Goal: Complete application form: Complete application form

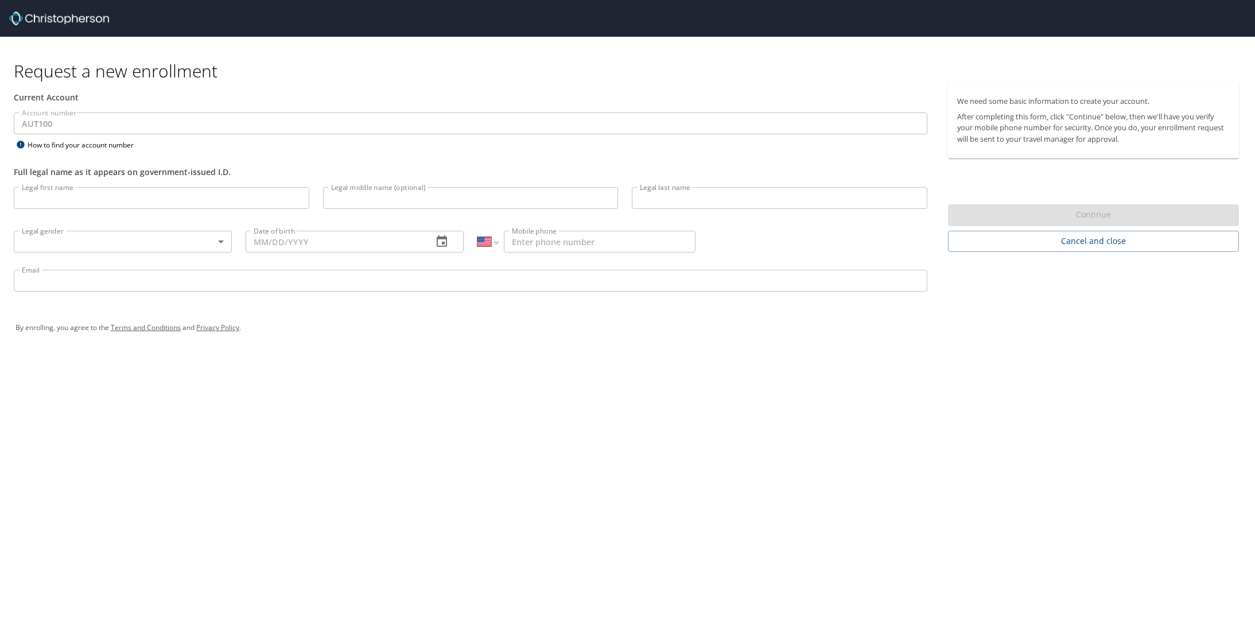
select select "US"
click at [185, 193] on input "Legal first name" at bounding box center [161, 198] width 295 height 22
type input "[PERSON_NAME]"
type input "D"
type input "[PERSON_NAME]"
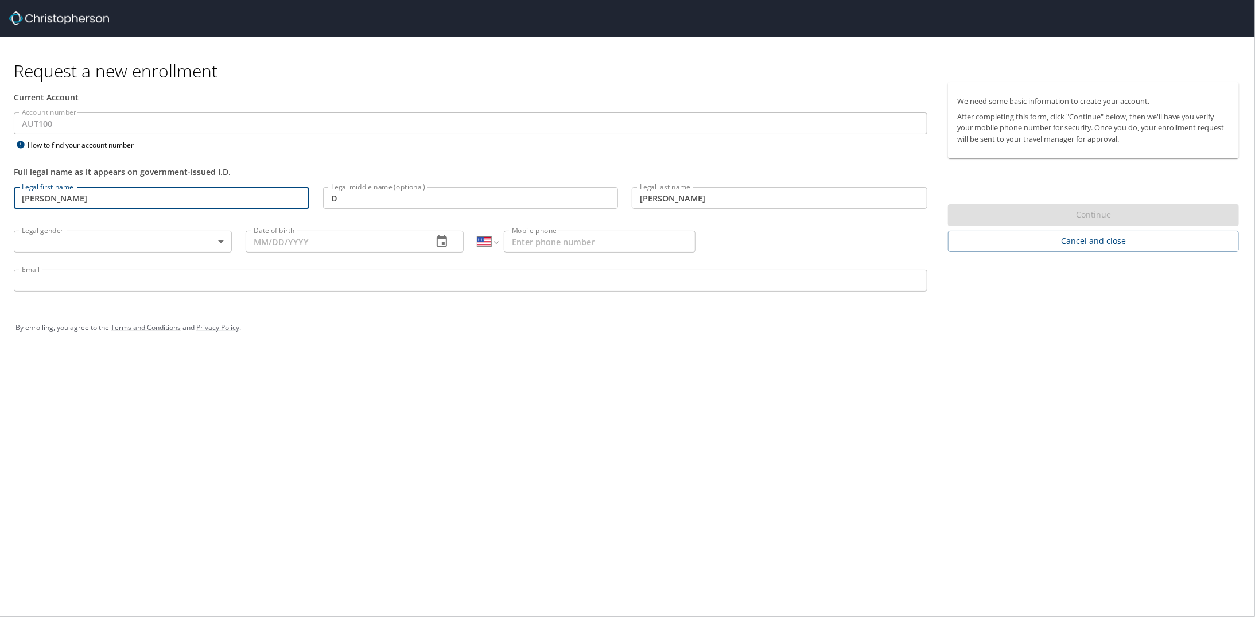
type input "1 (801) 643-5662"
type input "dustin.wright@autoliv.com"
click at [361, 197] on input "D" at bounding box center [470, 198] width 295 height 22
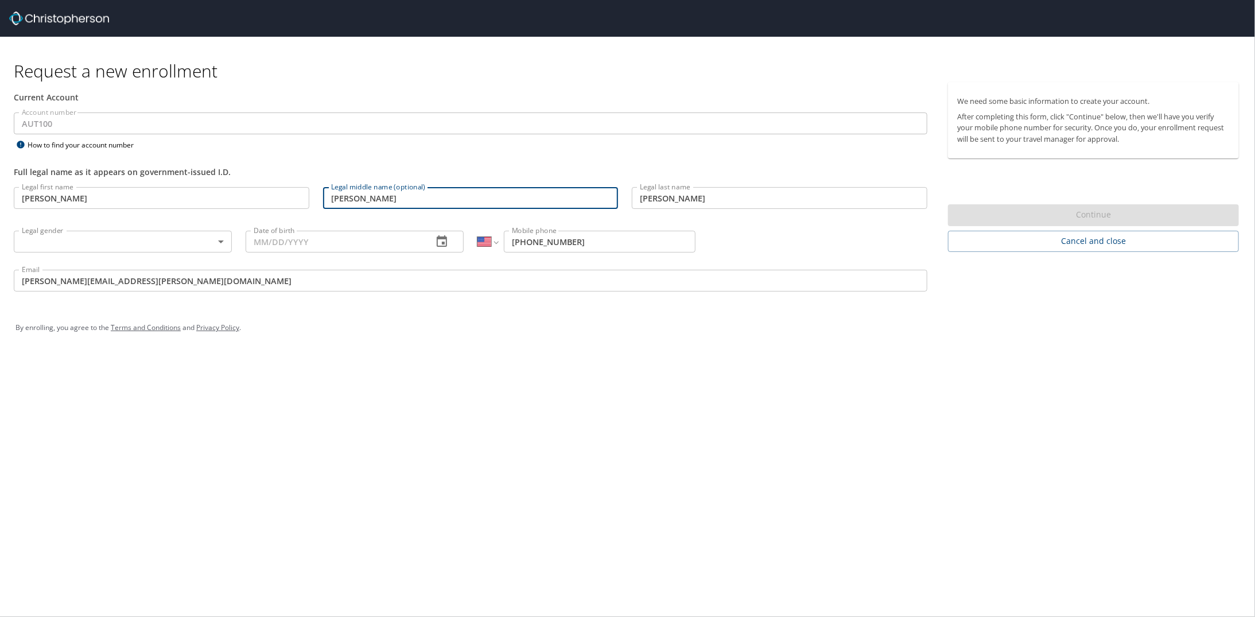
type input "[PERSON_NAME]"
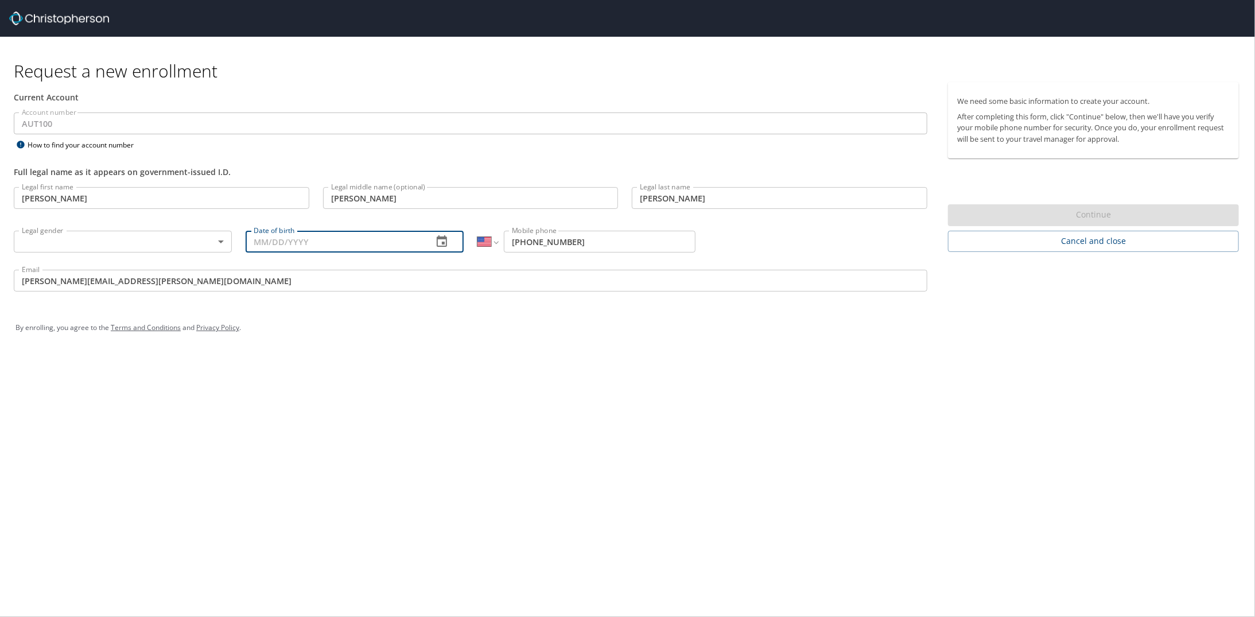
click at [345, 239] on input "Date of birth" at bounding box center [335, 242] width 178 height 22
click at [446, 242] on icon "button" at bounding box center [442, 240] width 10 height 11
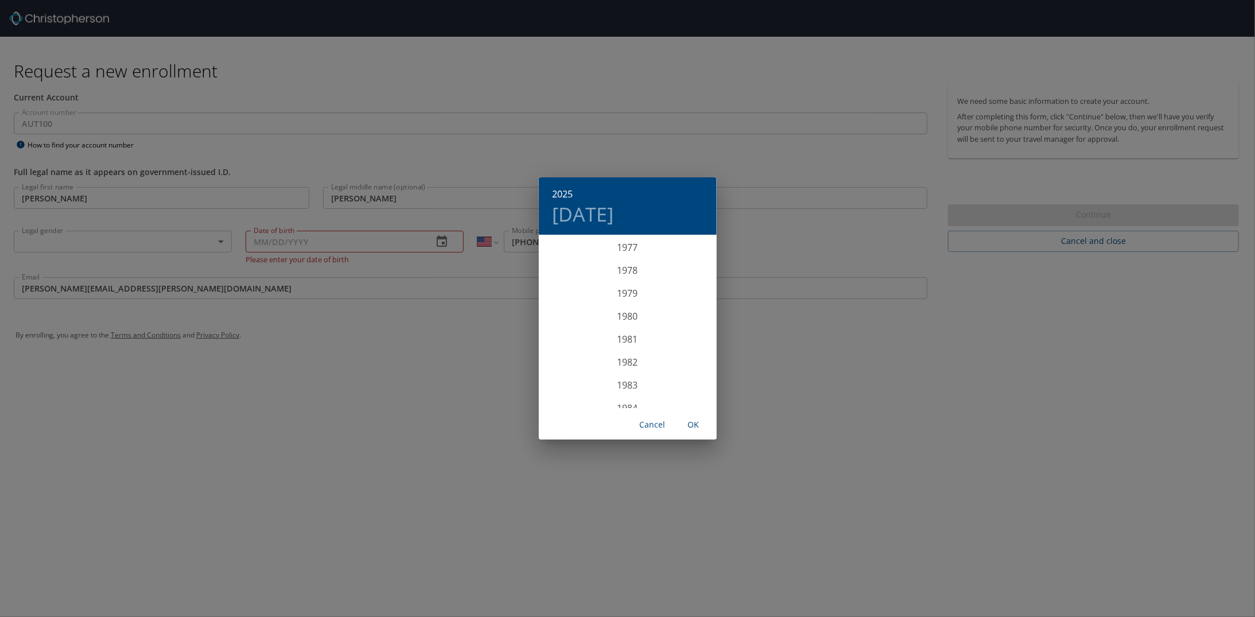
scroll to position [1847, 0]
click at [620, 330] on div "1983" at bounding box center [628, 327] width 178 height 23
click at [687, 301] on div "Jun" at bounding box center [686, 300] width 59 height 43
click at [609, 317] on span "7" at bounding box center [604, 316] width 21 height 7
click at [698, 425] on span "OK" at bounding box center [694, 425] width 28 height 14
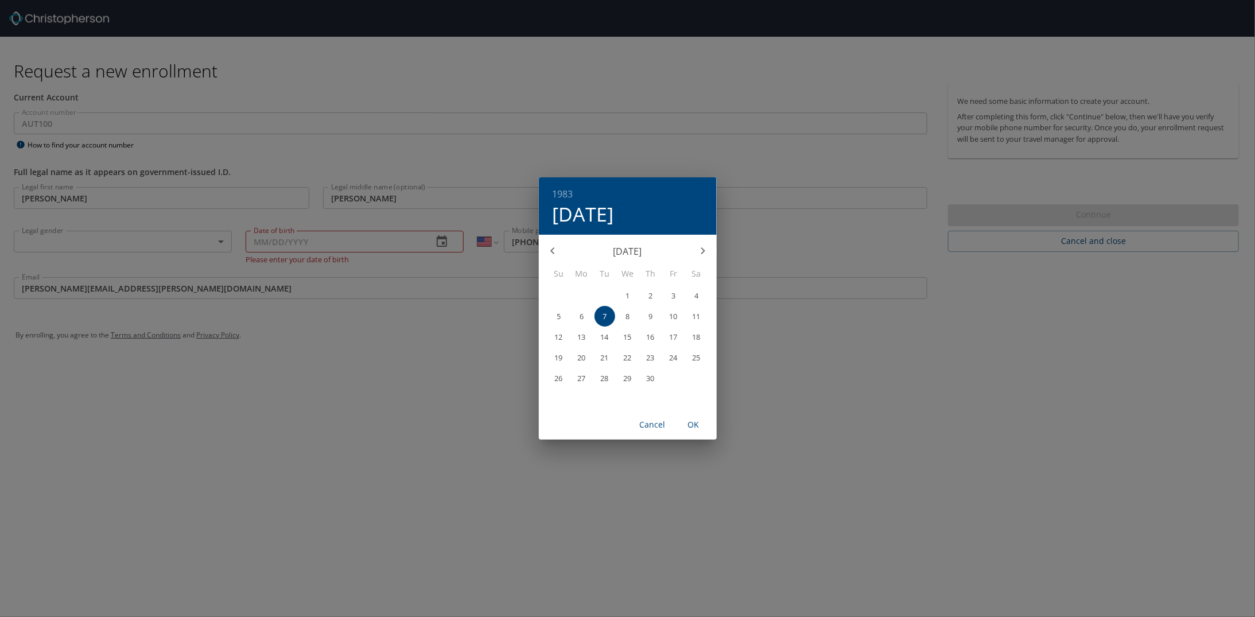
type input "06/07/1983"
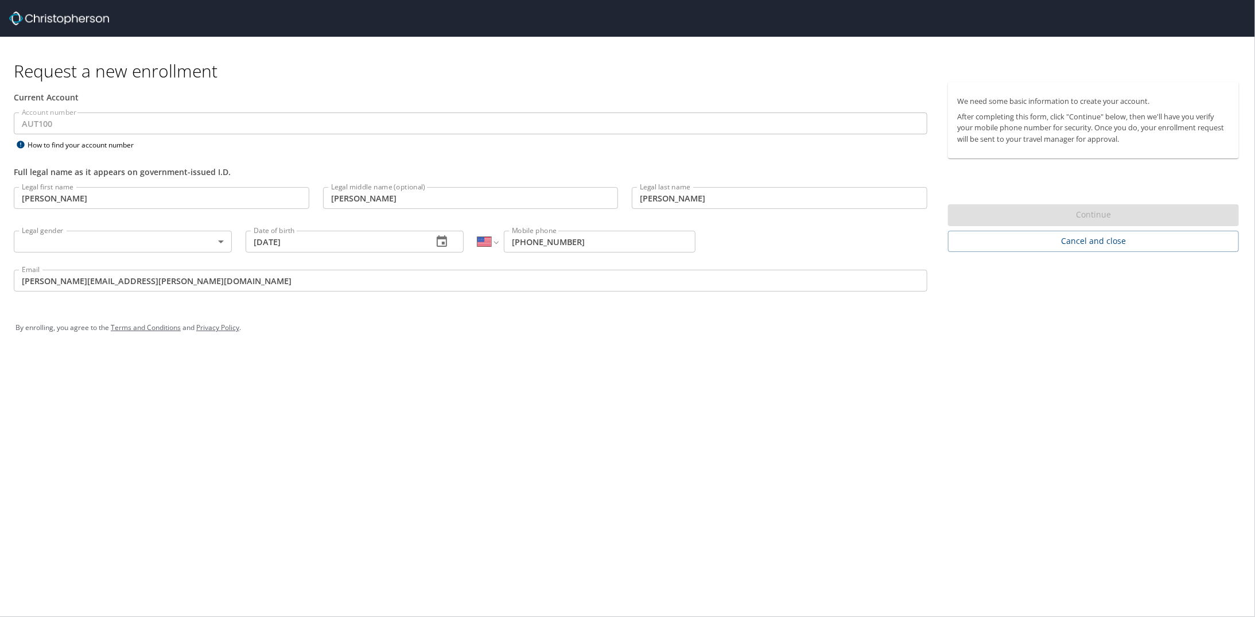
click at [217, 244] on body "Request a new enrollment Current Account Account number AUT100 Account number H…" at bounding box center [627, 308] width 1255 height 617
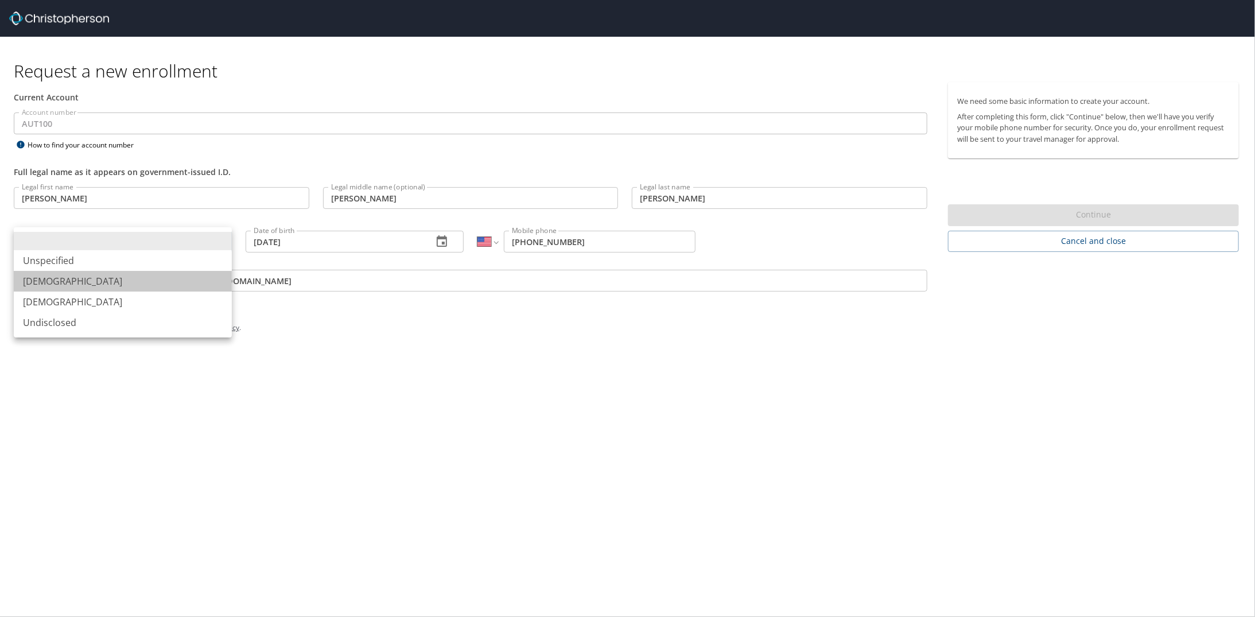
click at [60, 283] on li "[DEMOGRAPHIC_DATA]" at bounding box center [123, 281] width 218 height 21
type input "[DEMOGRAPHIC_DATA]"
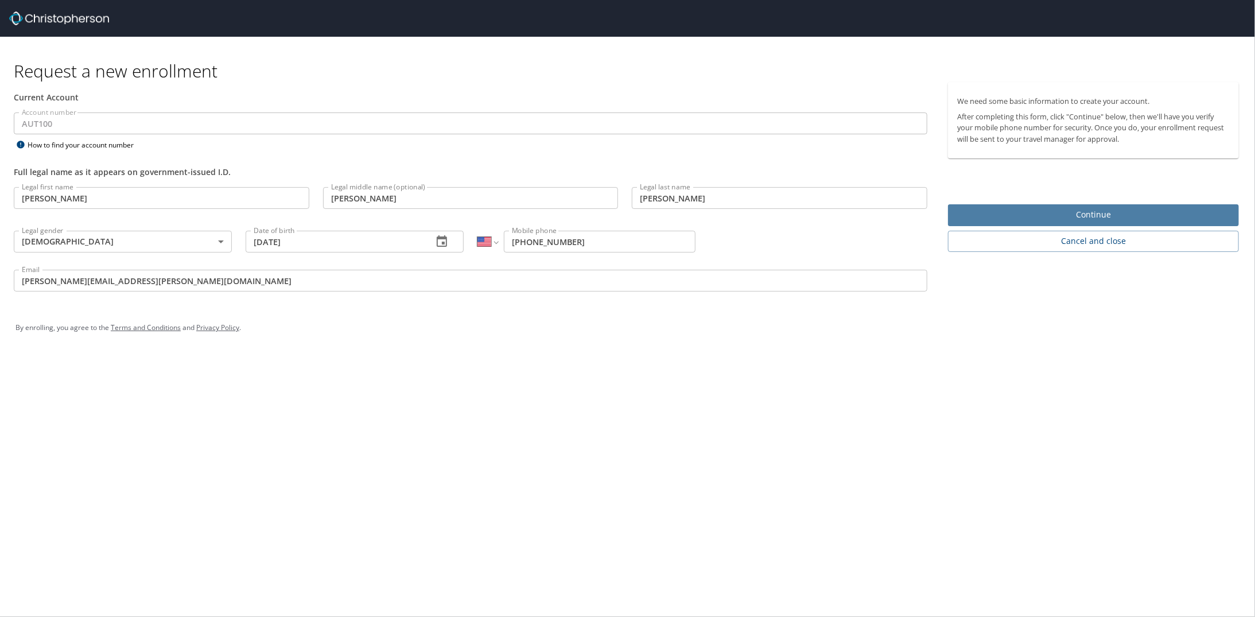
click at [1091, 219] on span "Continue" at bounding box center [1093, 215] width 272 height 14
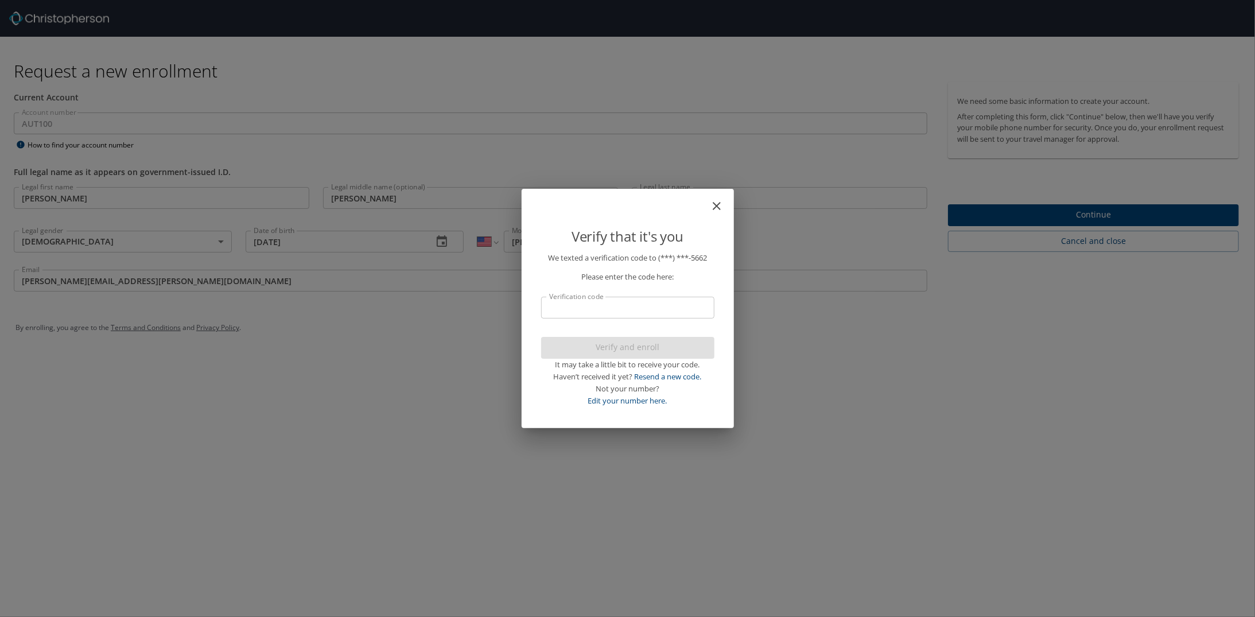
click at [590, 303] on input "Verification code" at bounding box center [627, 308] width 173 height 22
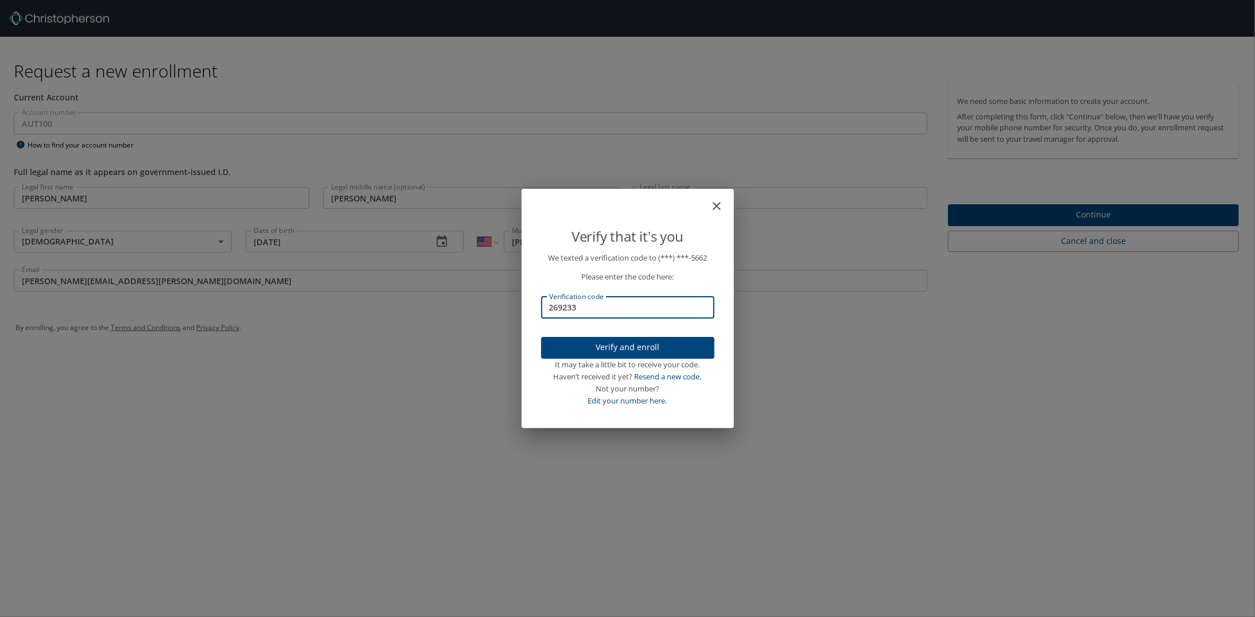
type input "269233"
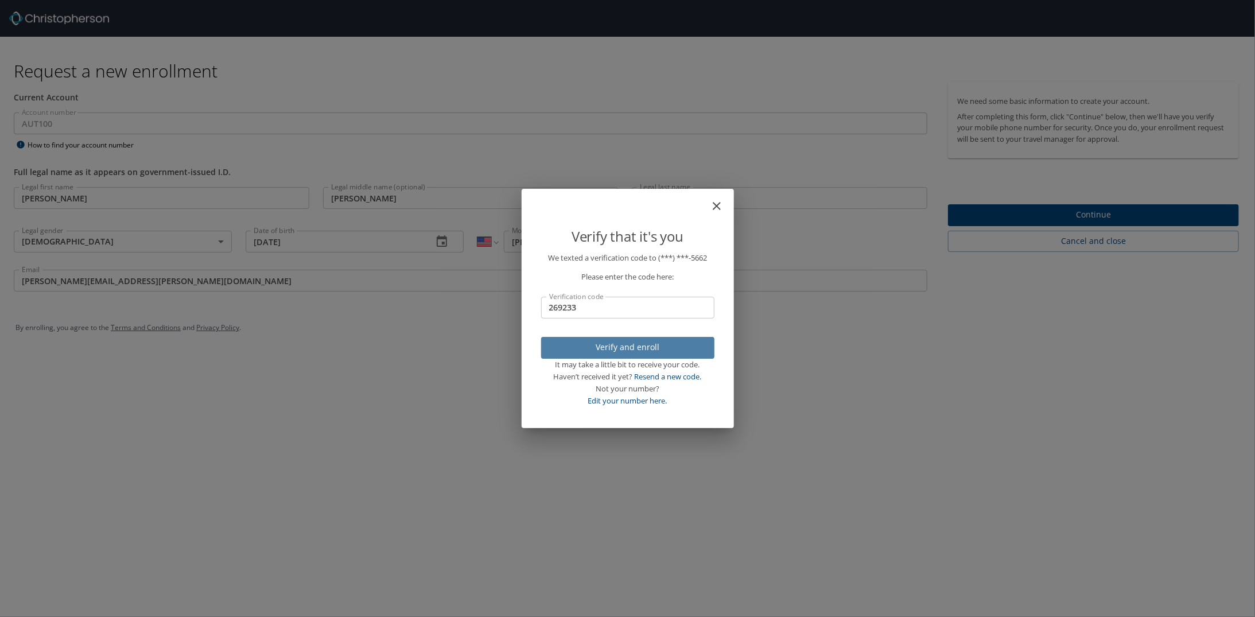
click at [624, 352] on span "Verify and enroll" at bounding box center [627, 347] width 155 height 14
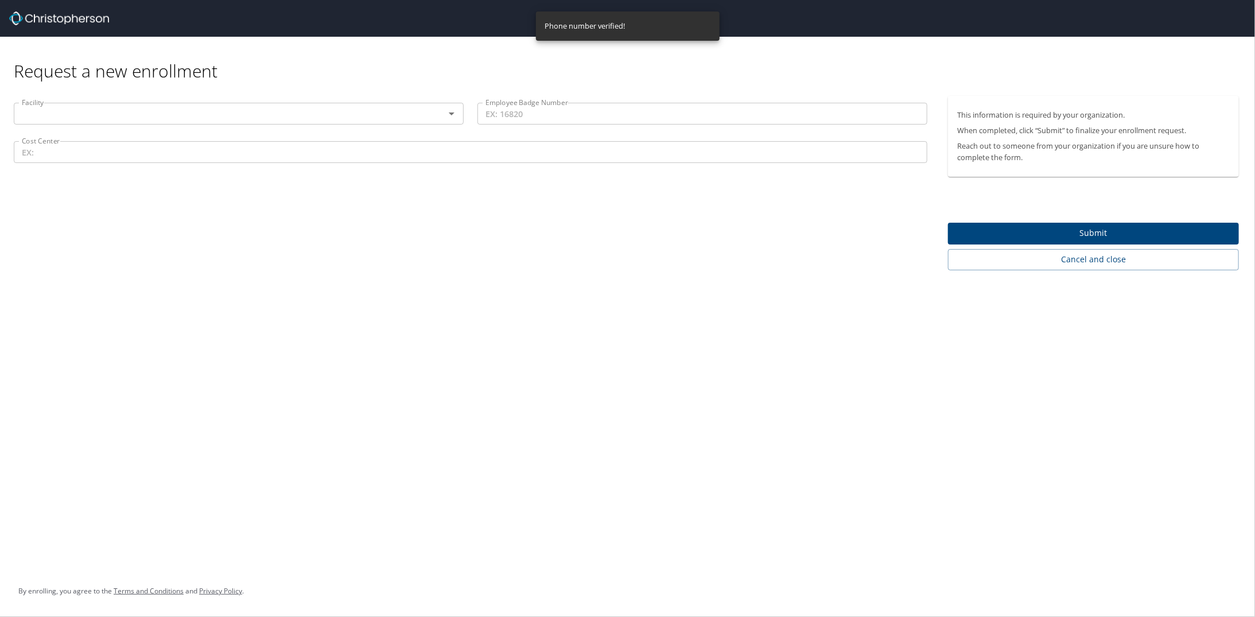
click at [451, 115] on icon "Open" at bounding box center [452, 113] width 6 height 3
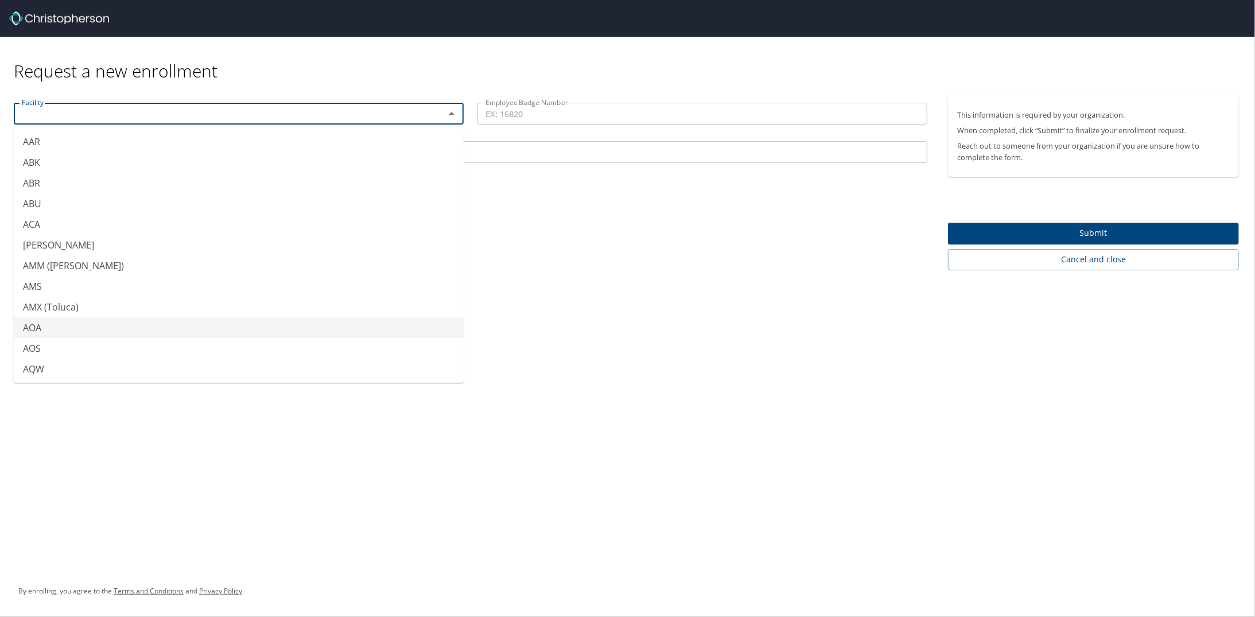
click at [32, 324] on li "AOA" at bounding box center [239, 327] width 450 height 21
type input "AOA"
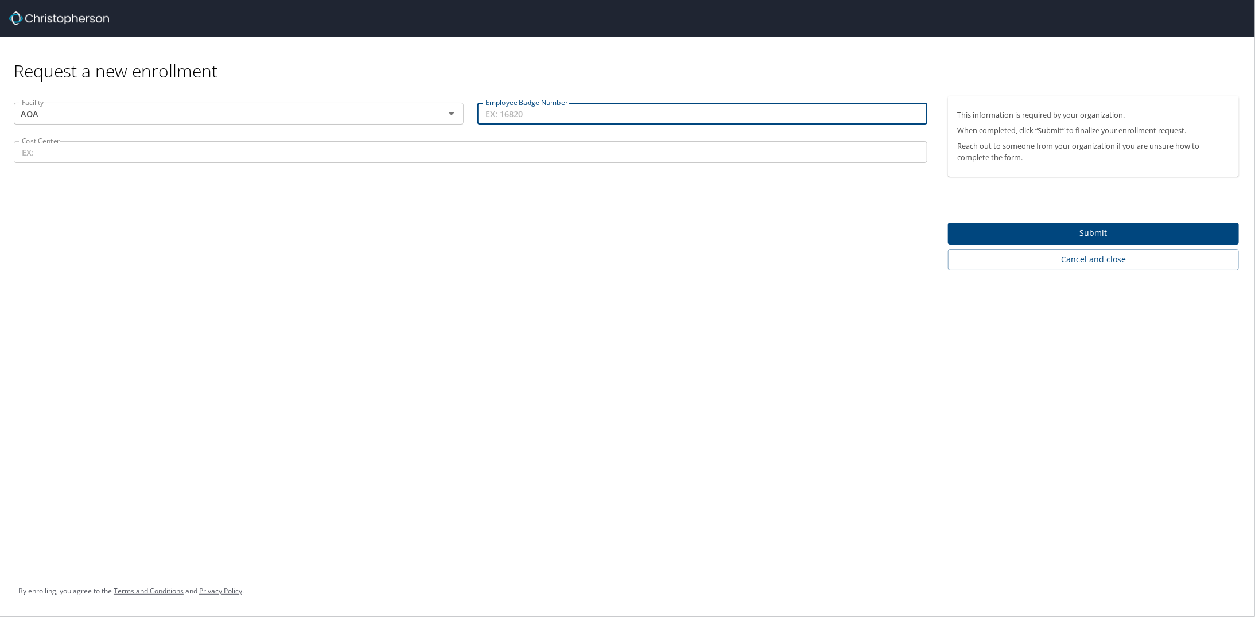
click at [596, 115] on input "Employee Badge Number" at bounding box center [702, 114] width 450 height 22
type input "41701"
click at [426, 150] on input "Cost Center" at bounding box center [470, 152] width 913 height 22
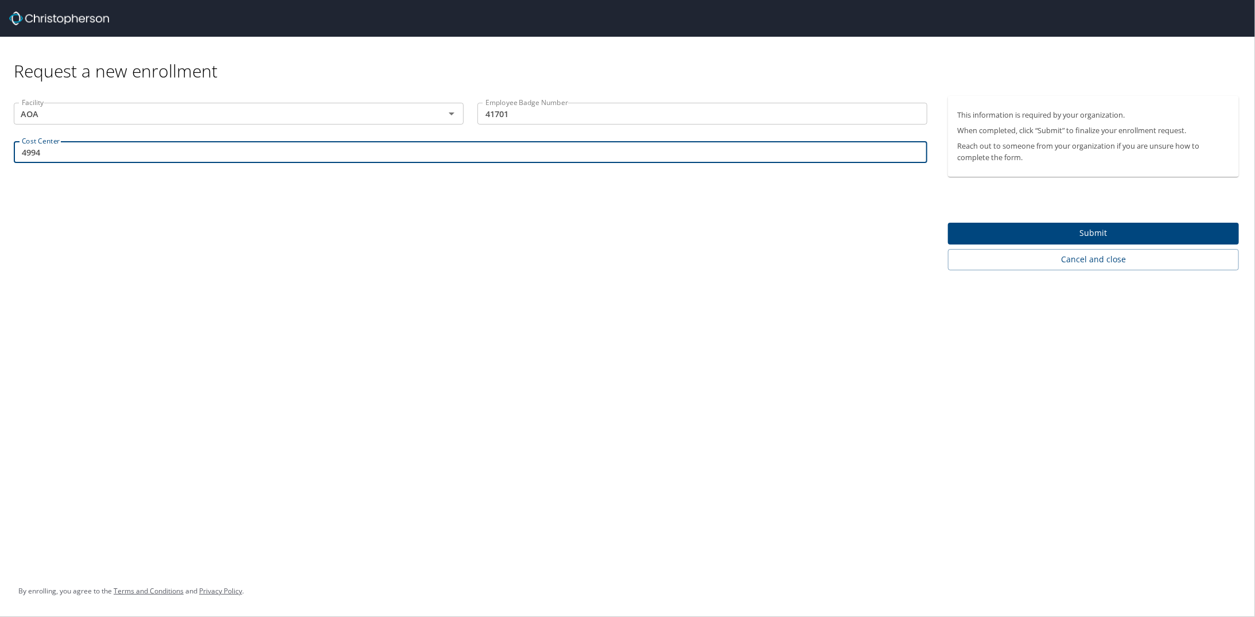
type input "4994"
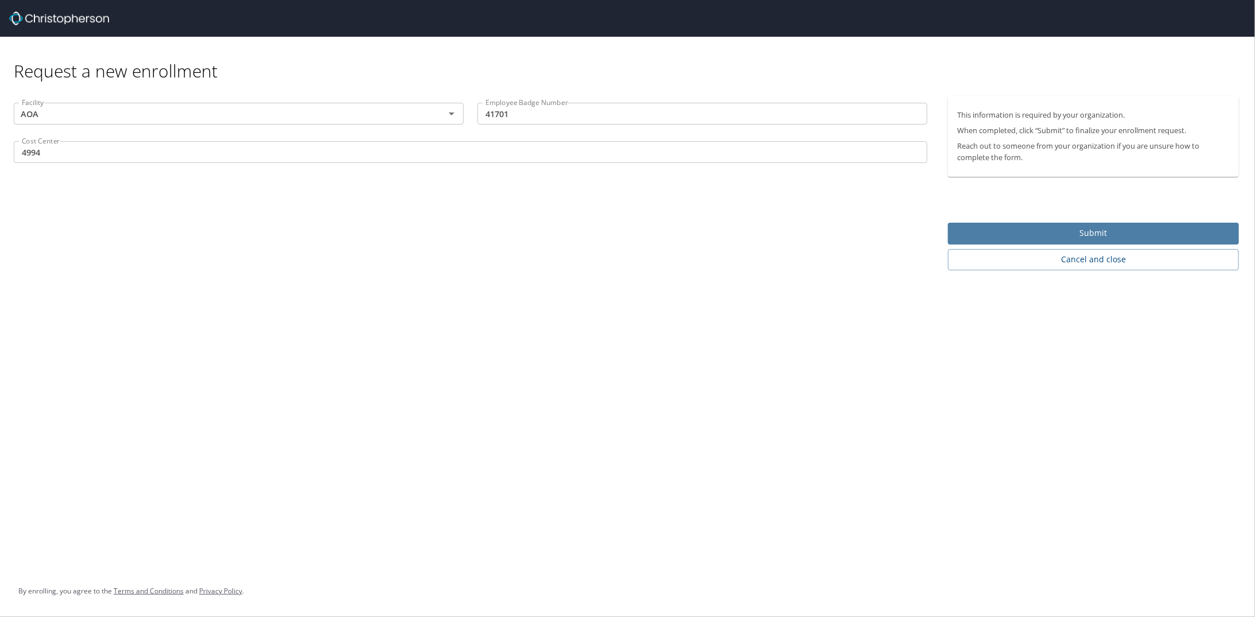
click at [1104, 231] on span "Submit" at bounding box center [1093, 233] width 272 height 14
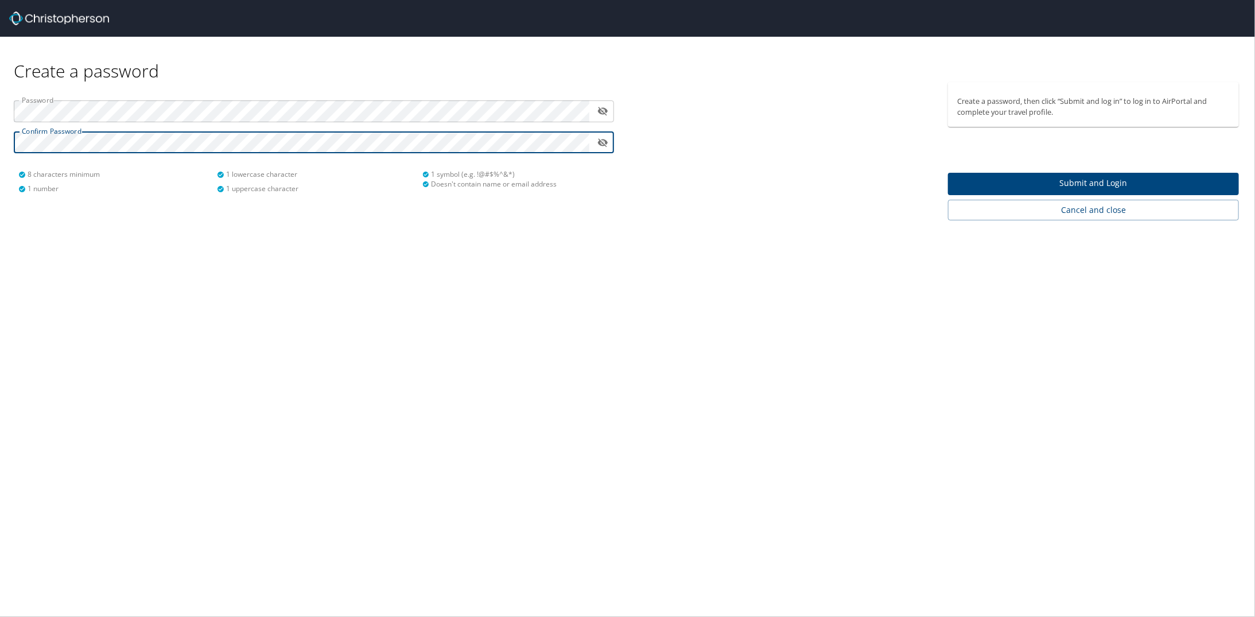
click at [1125, 183] on span "Submit and Login" at bounding box center [1093, 183] width 272 height 14
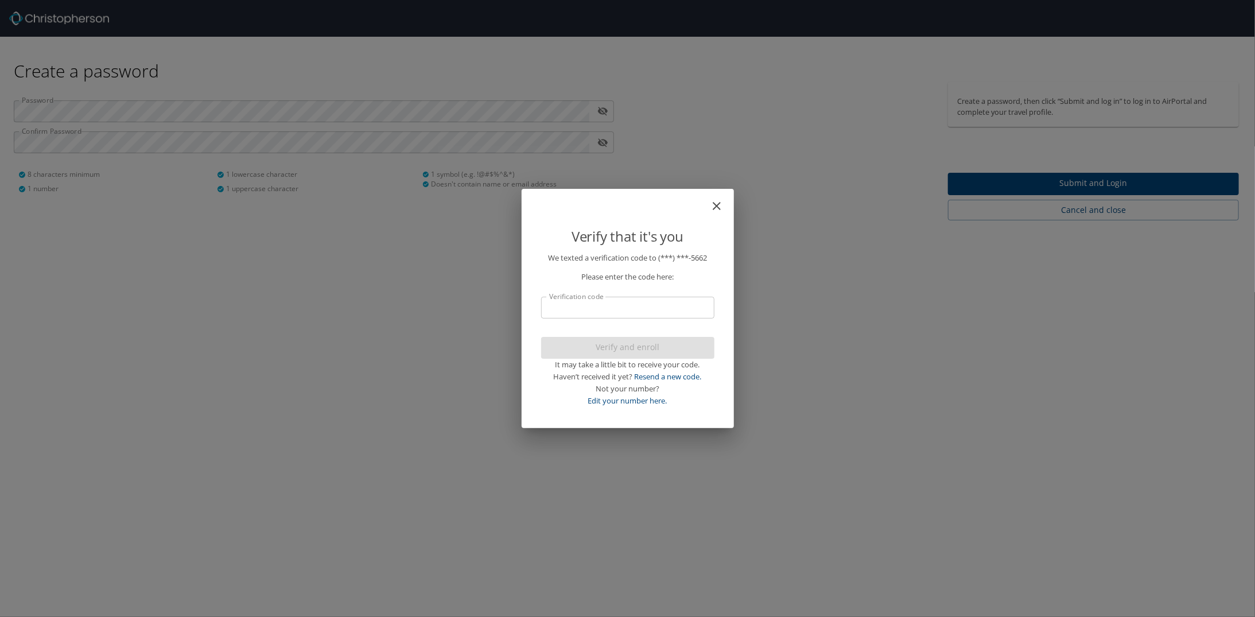
click at [616, 307] on input "Verification code" at bounding box center [627, 308] width 173 height 22
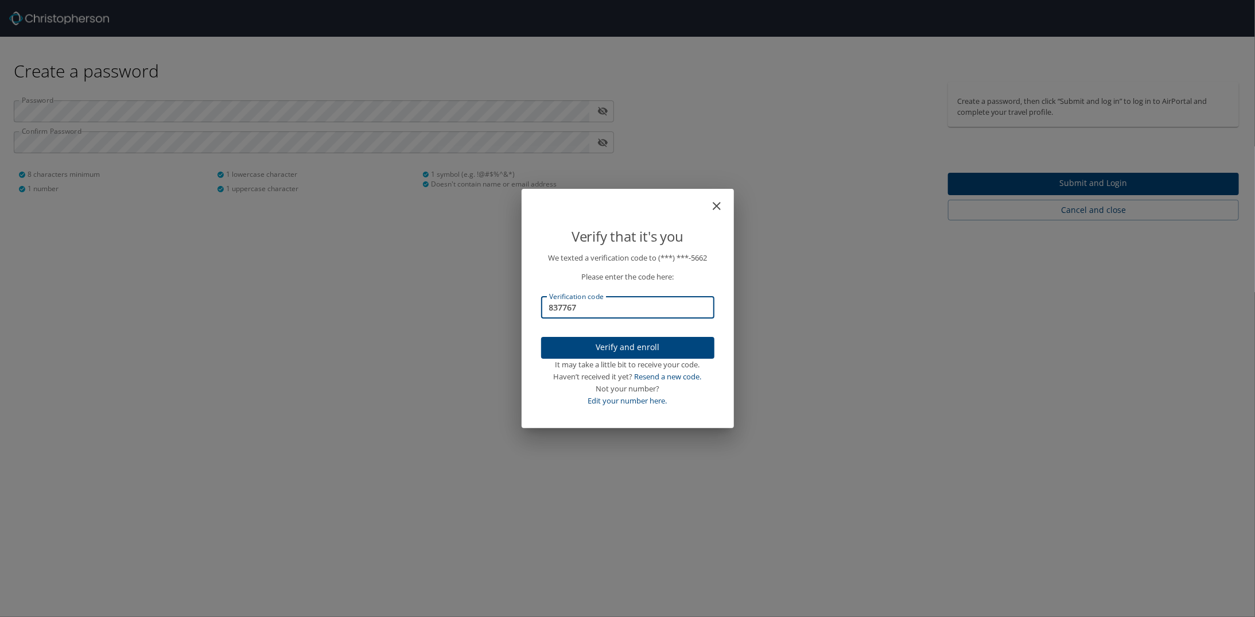
type input "837767"
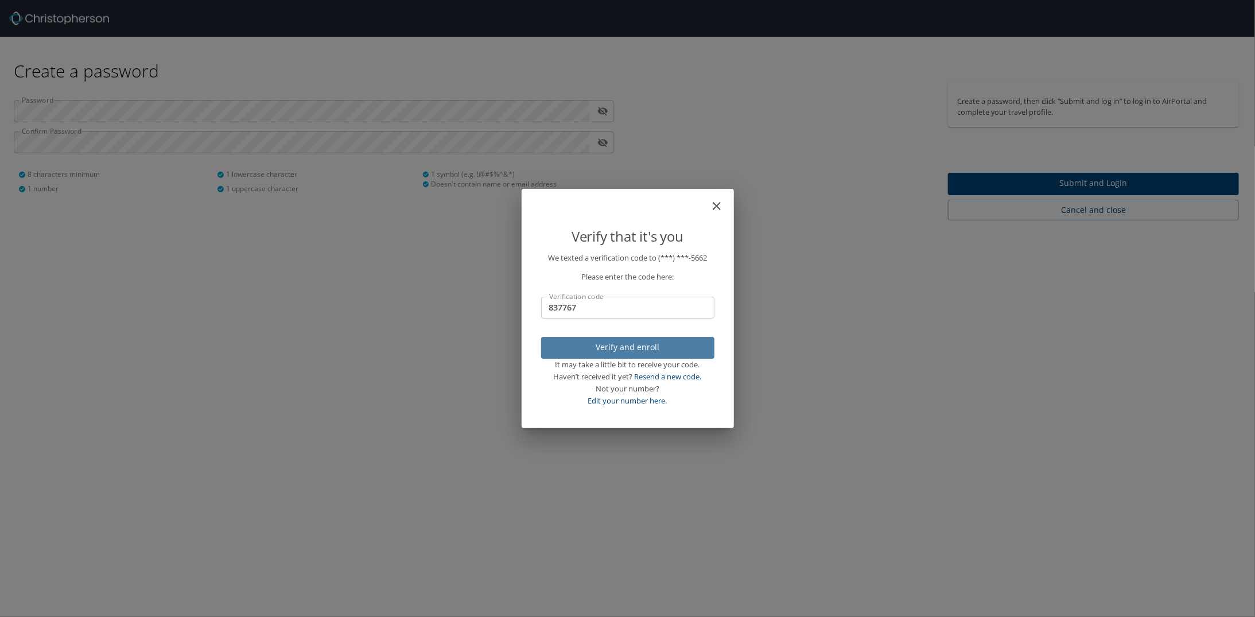
click at [616, 344] on span "Verify and enroll" at bounding box center [627, 347] width 155 height 14
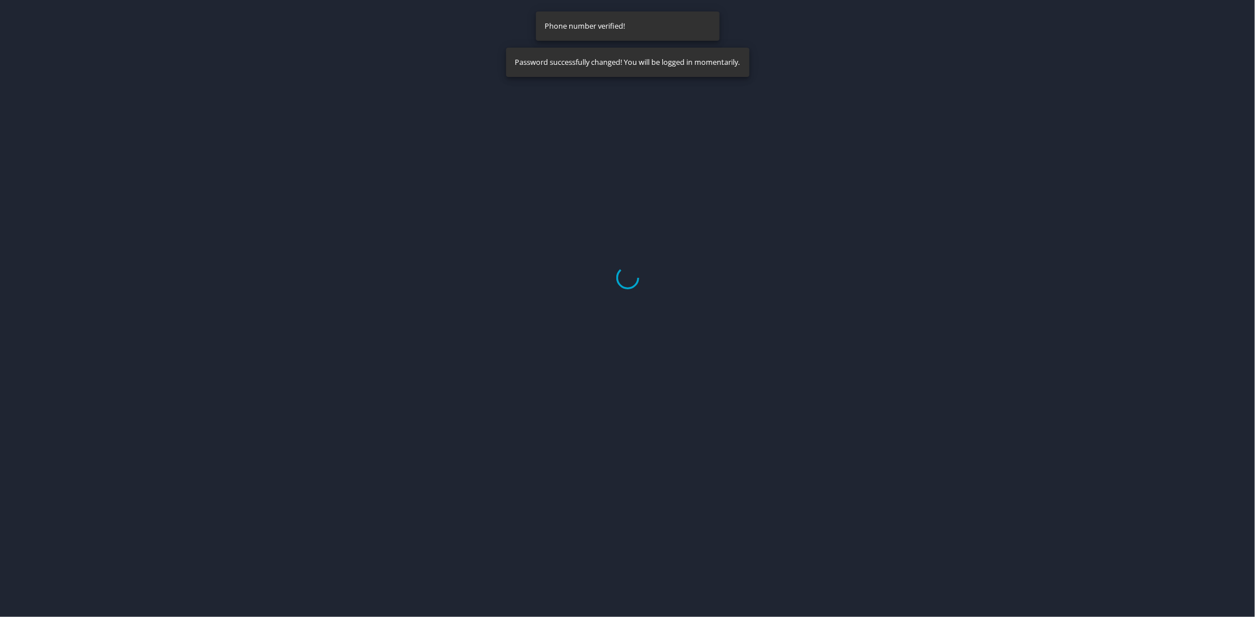
select select "US"
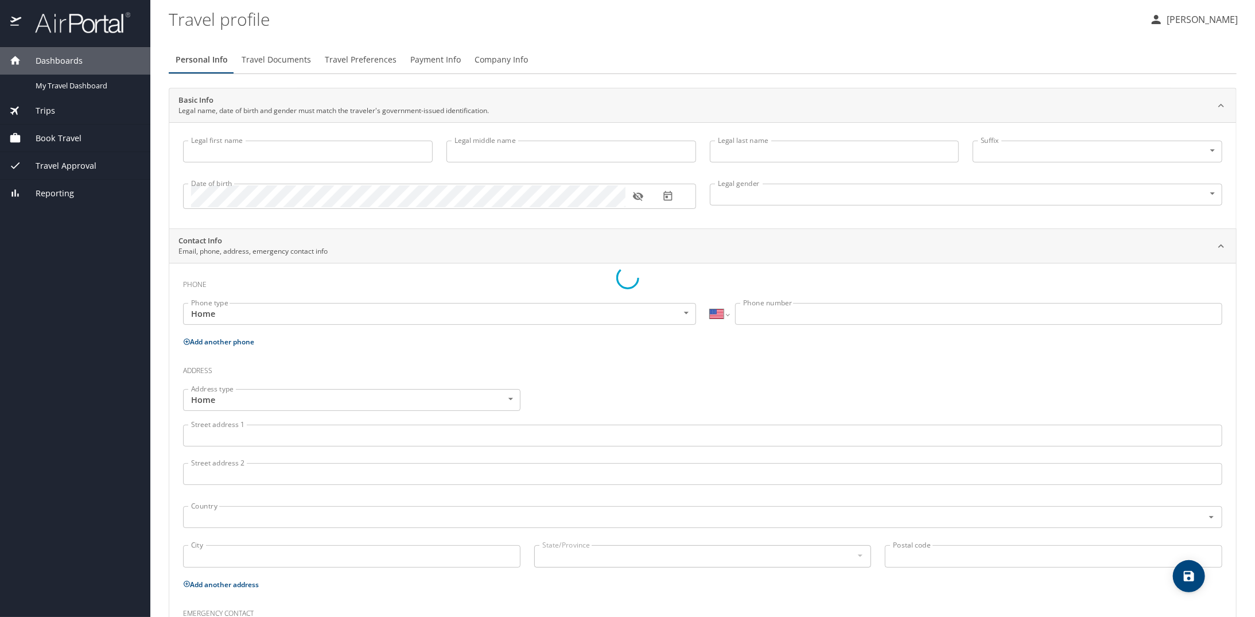
type input "[PERSON_NAME]"
type input "[DEMOGRAPHIC_DATA]"
select select "US"
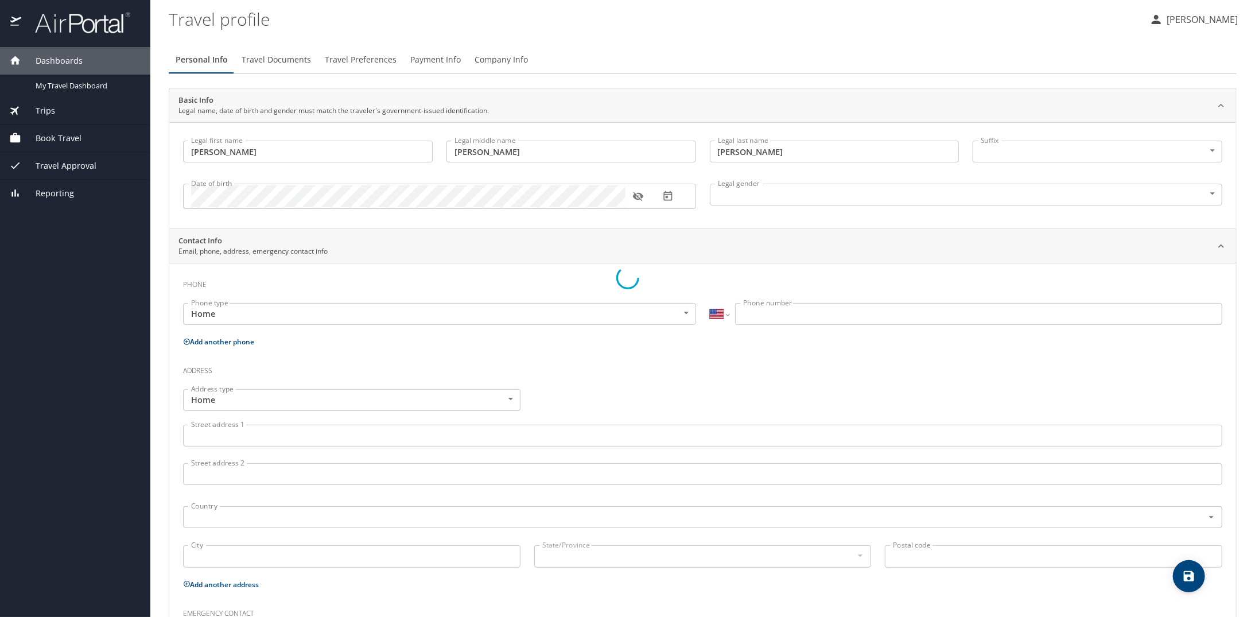
select select "US"
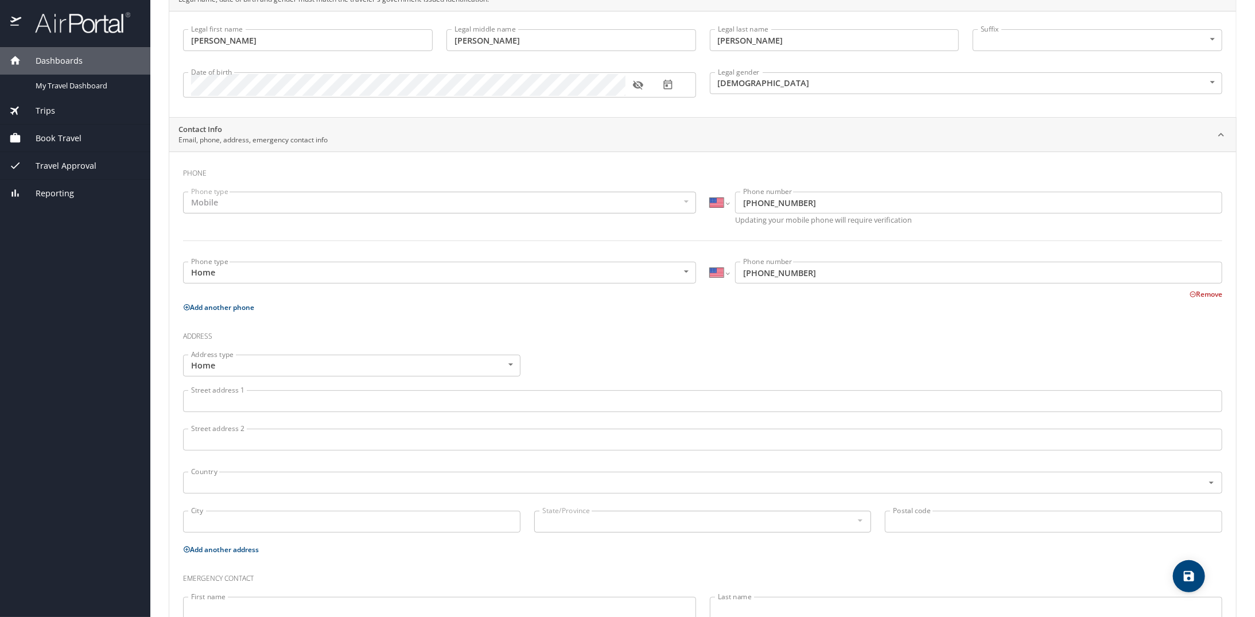
scroll to position [115, 0]
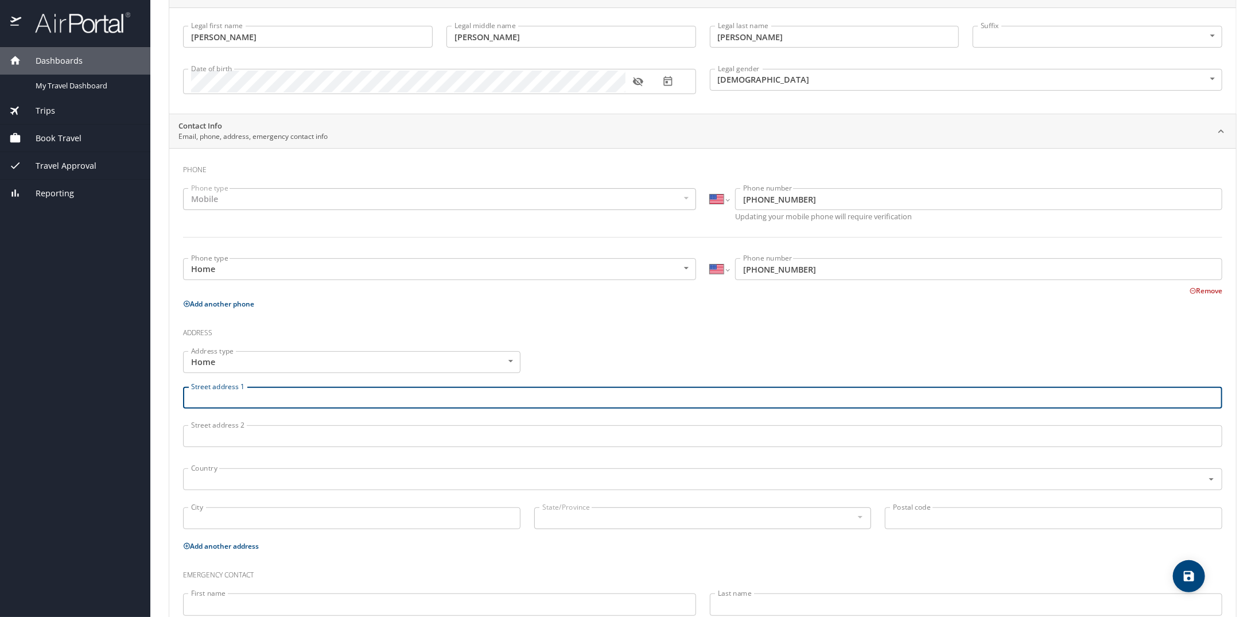
click at [289, 395] on input "Street address 1" at bounding box center [702, 398] width 1039 height 22
type input "[STREET_ADDRESS]"
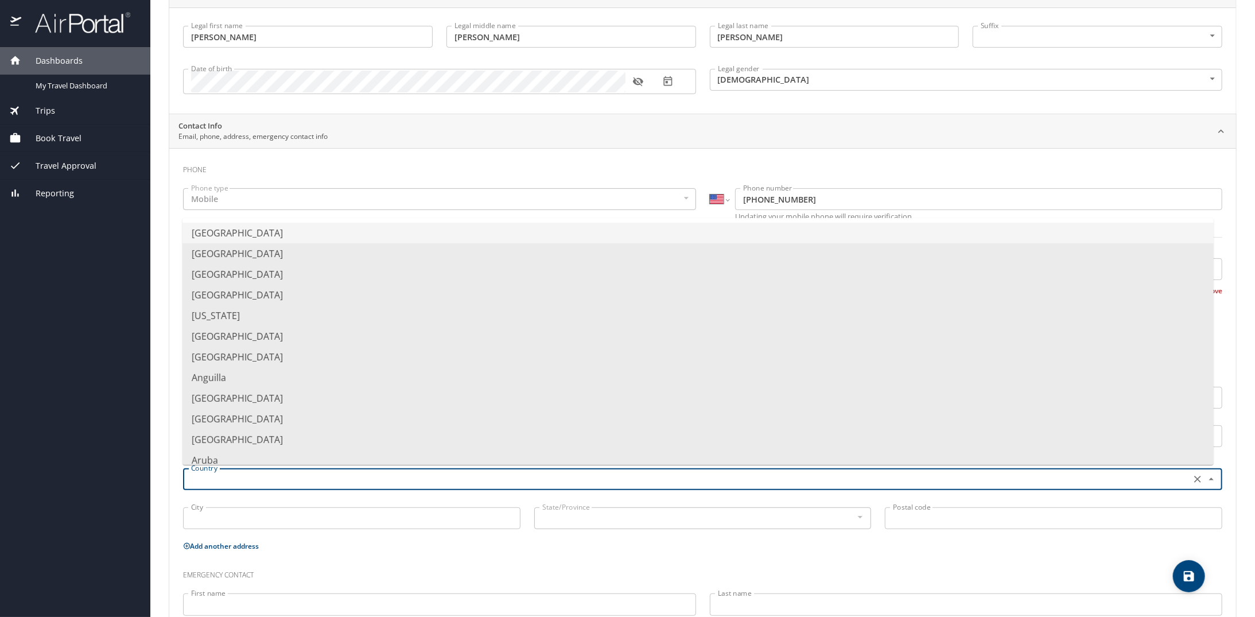
click at [264, 472] on input "text" at bounding box center [685, 479] width 998 height 15
click at [295, 234] on li "[GEOGRAPHIC_DATA]" at bounding box center [697, 233] width 1031 height 21
type input "[GEOGRAPHIC_DATA]"
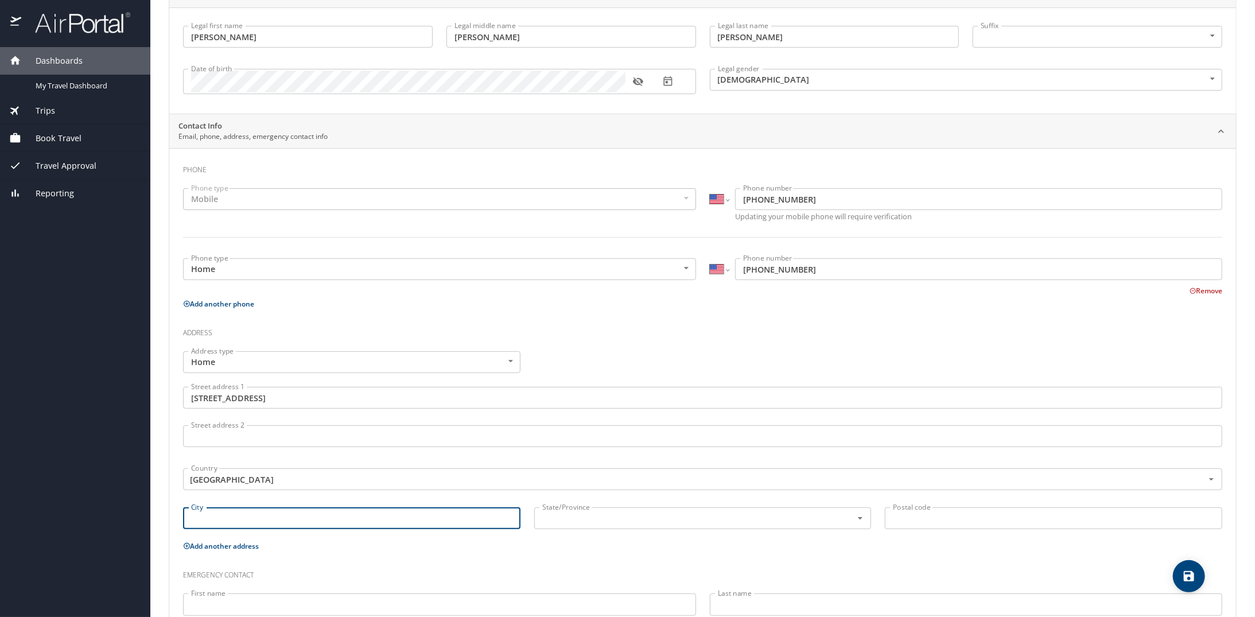
drag, startPoint x: 387, startPoint y: 517, endPoint x: 358, endPoint y: 521, distance: 29.5
click at [386, 517] on input "City" at bounding box center [351, 518] width 337 height 22
click at [591, 526] on div "State/Province" at bounding box center [702, 518] width 337 height 22
type input "[PERSON_NAME]"
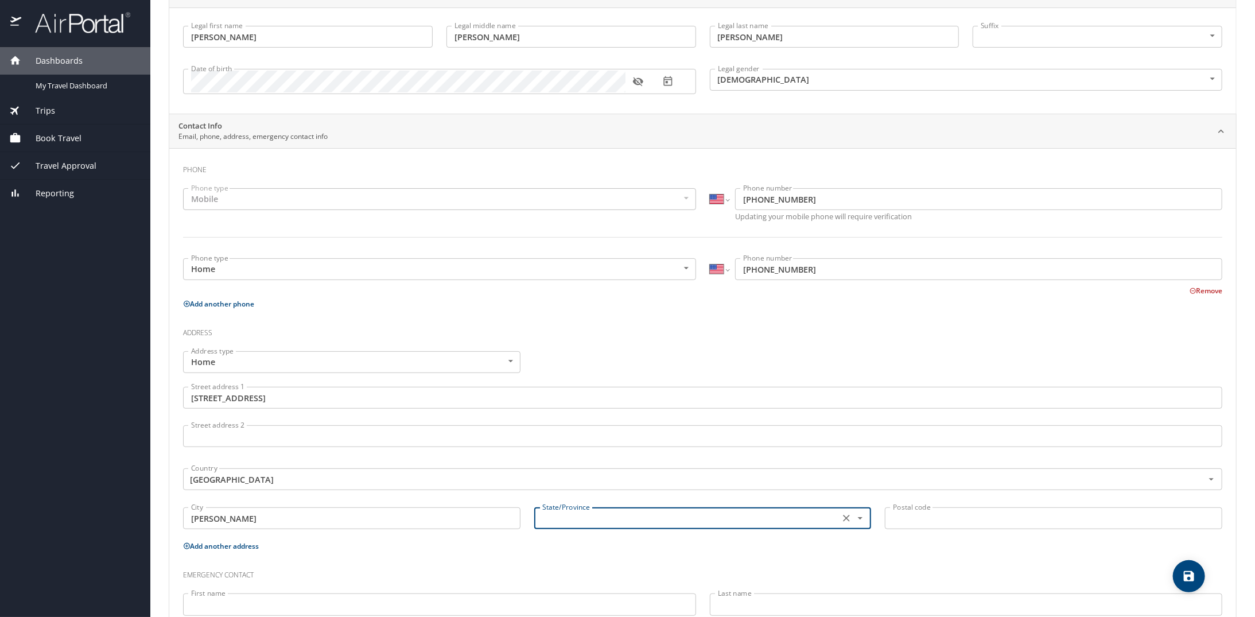
click at [854, 516] on icon "Open" at bounding box center [859, 517] width 11 height 11
click at [559, 485] on li "[US_STATE]" at bounding box center [698, 488] width 334 height 21
type input "[US_STATE]"
click at [920, 514] on input "Postal code" at bounding box center [1053, 518] width 337 height 22
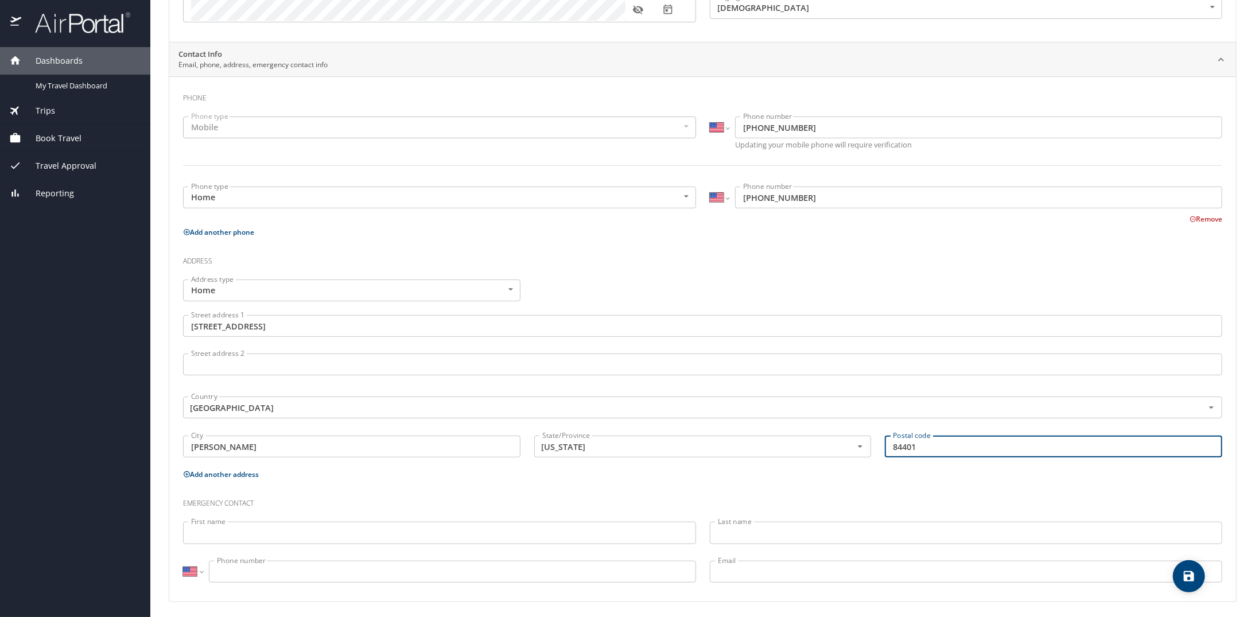
scroll to position [187, 0]
type input "84401"
click at [361, 528] on input "First name" at bounding box center [439, 532] width 513 height 22
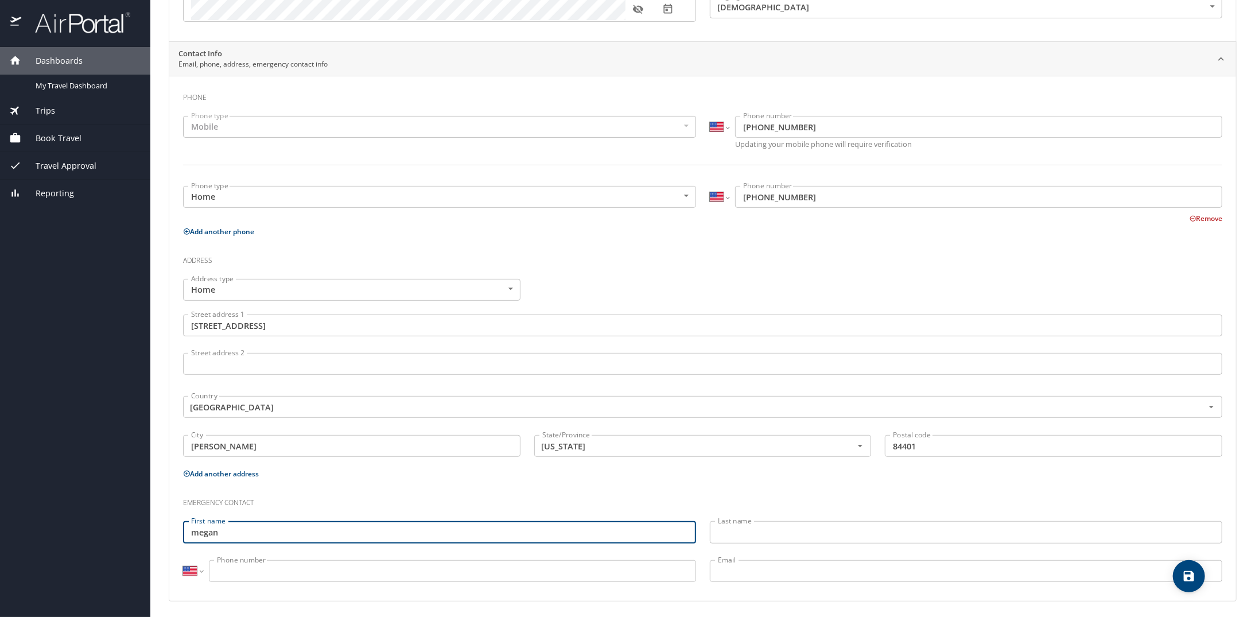
type input "megan"
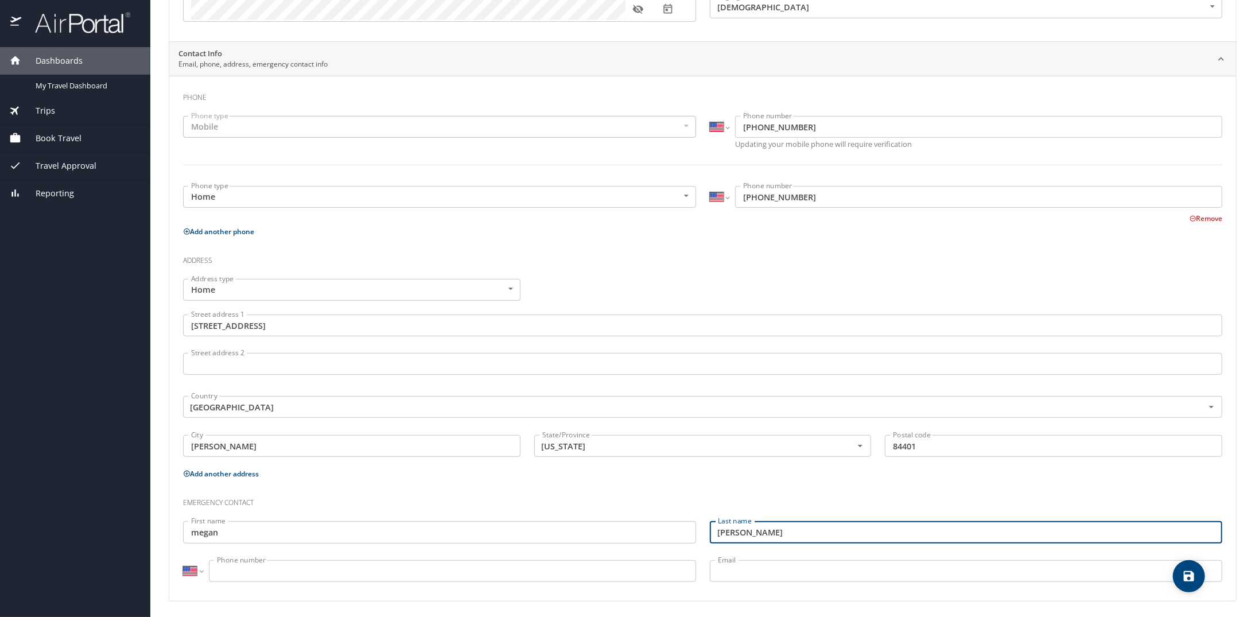
type input "[PERSON_NAME]"
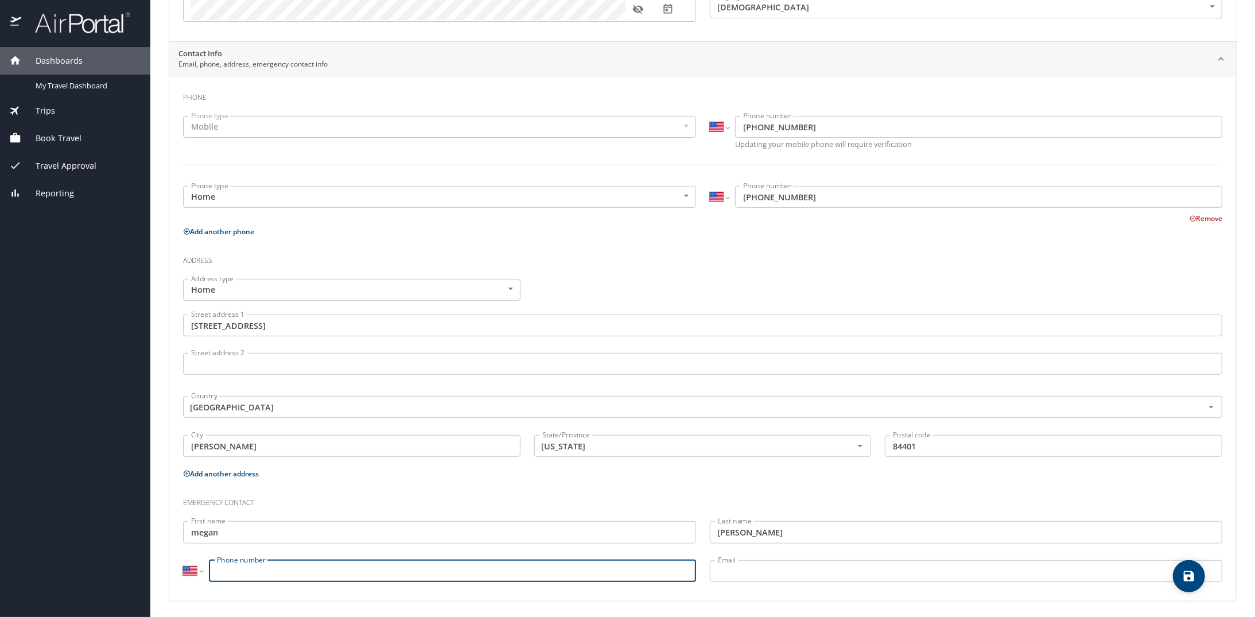
click at [306, 564] on input "Phone number" at bounding box center [452, 571] width 487 height 22
type input "[PHONE_NUMBER]"
click at [774, 571] on input "Email" at bounding box center [966, 571] width 513 height 22
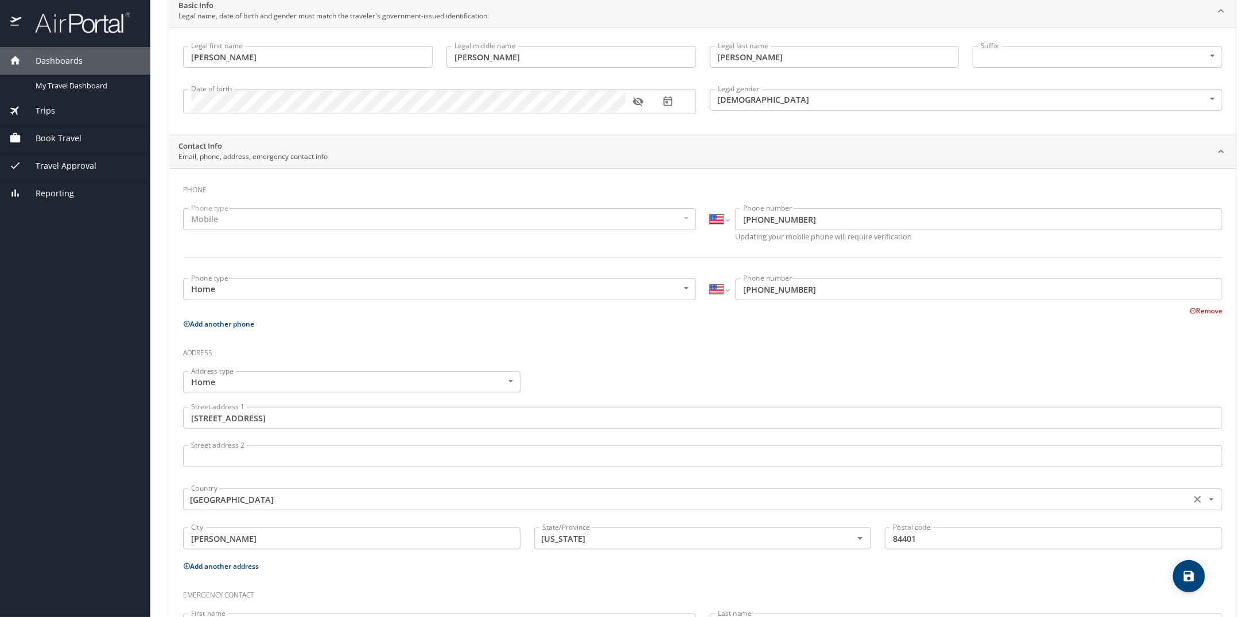
scroll to position [0, 0]
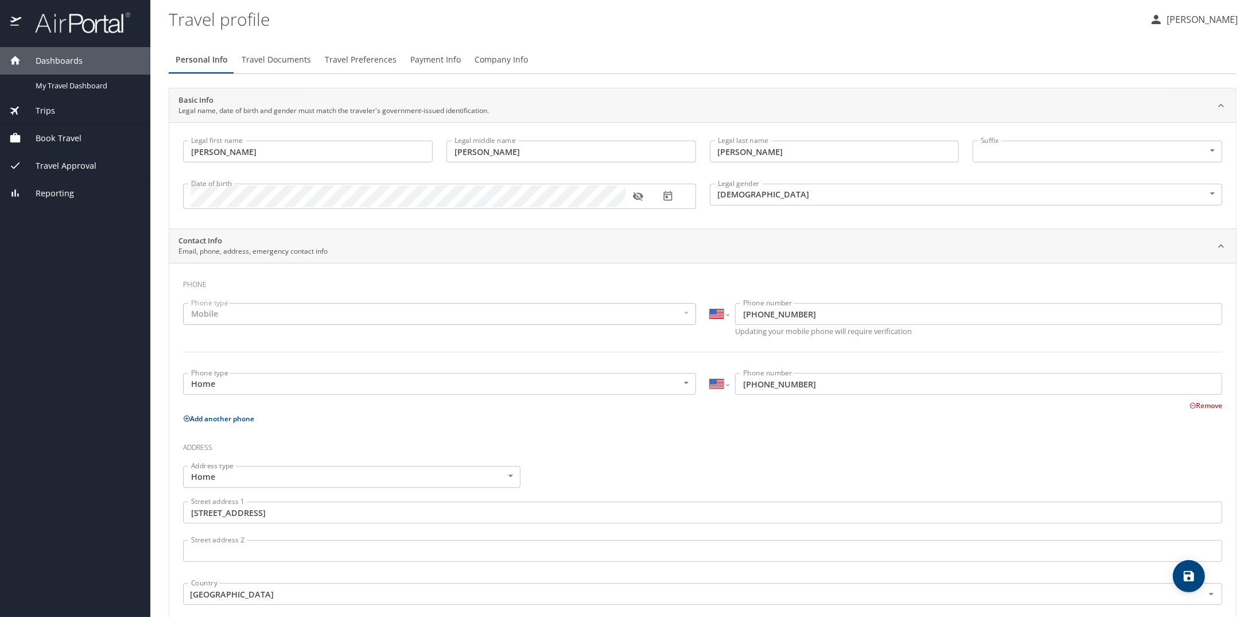
type input "[EMAIL_ADDRESS][DOMAIN_NAME]"
click at [1189, 577] on icon "save" at bounding box center [1189, 576] width 14 height 14
select select "US"
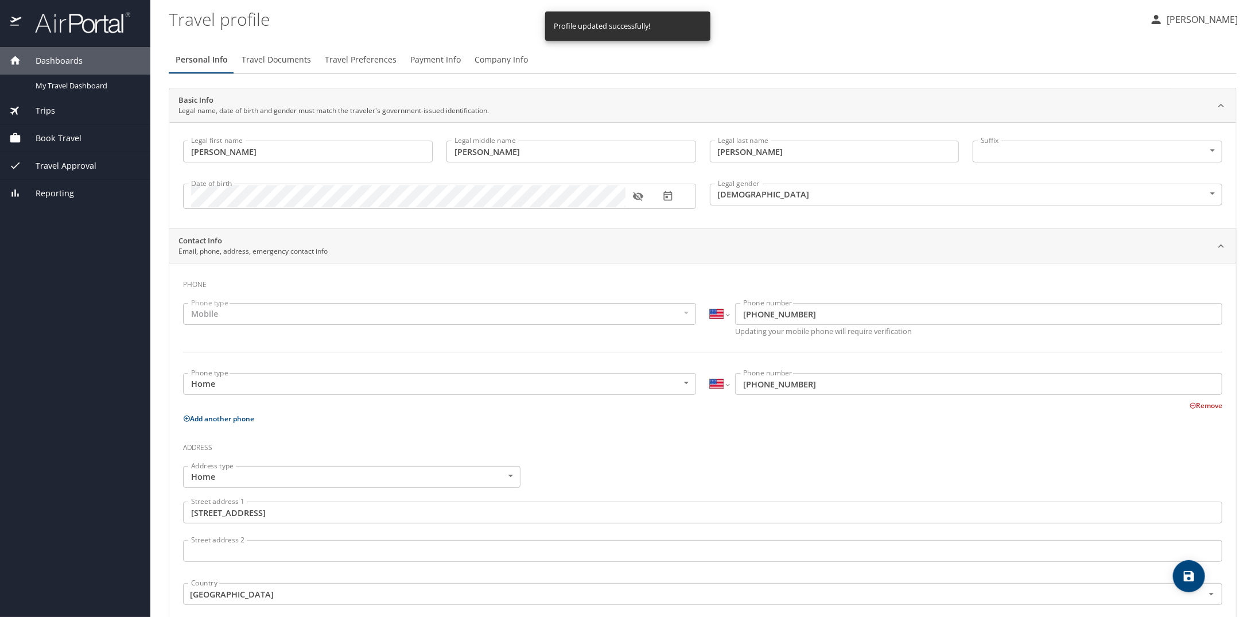
select select "US"
click at [271, 58] on span "Travel Documents" at bounding box center [276, 60] width 69 height 14
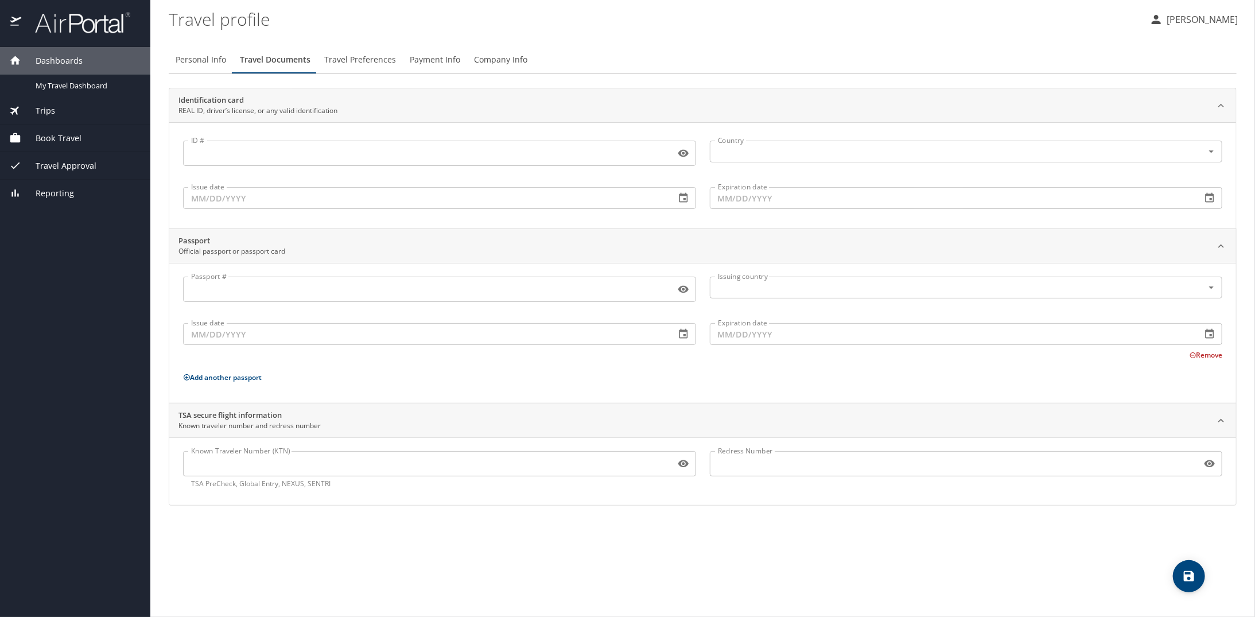
click at [370, 59] on span "Travel Preferences" at bounding box center [360, 60] width 72 height 14
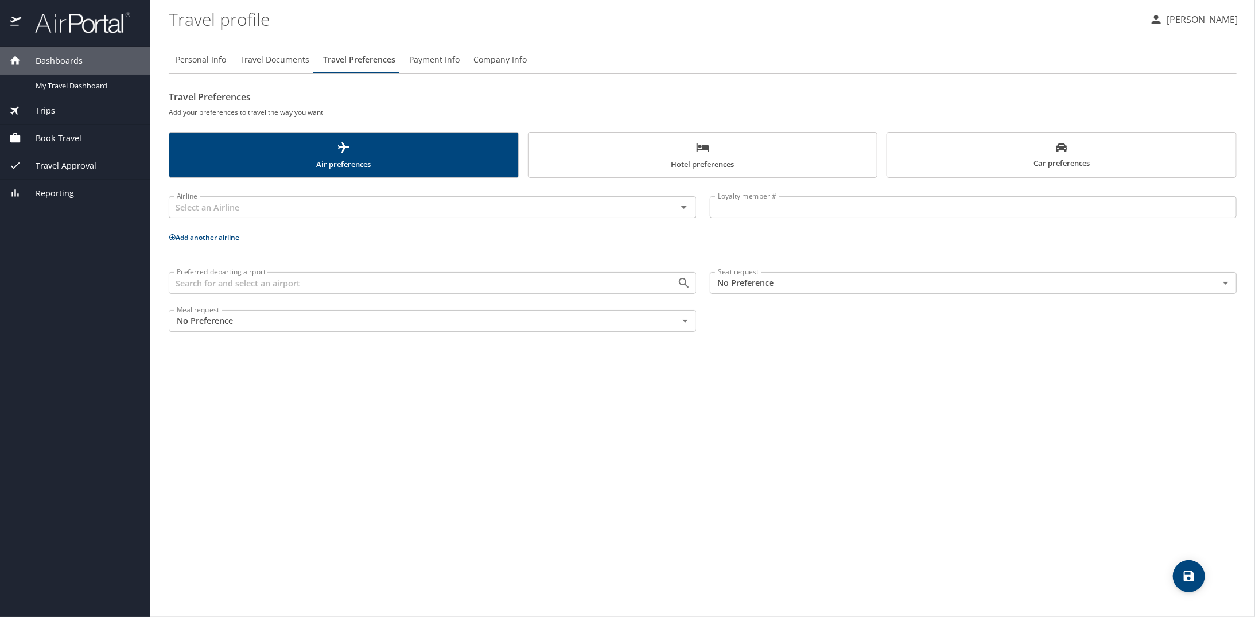
click at [416, 56] on span "Payment Info" at bounding box center [434, 60] width 50 height 14
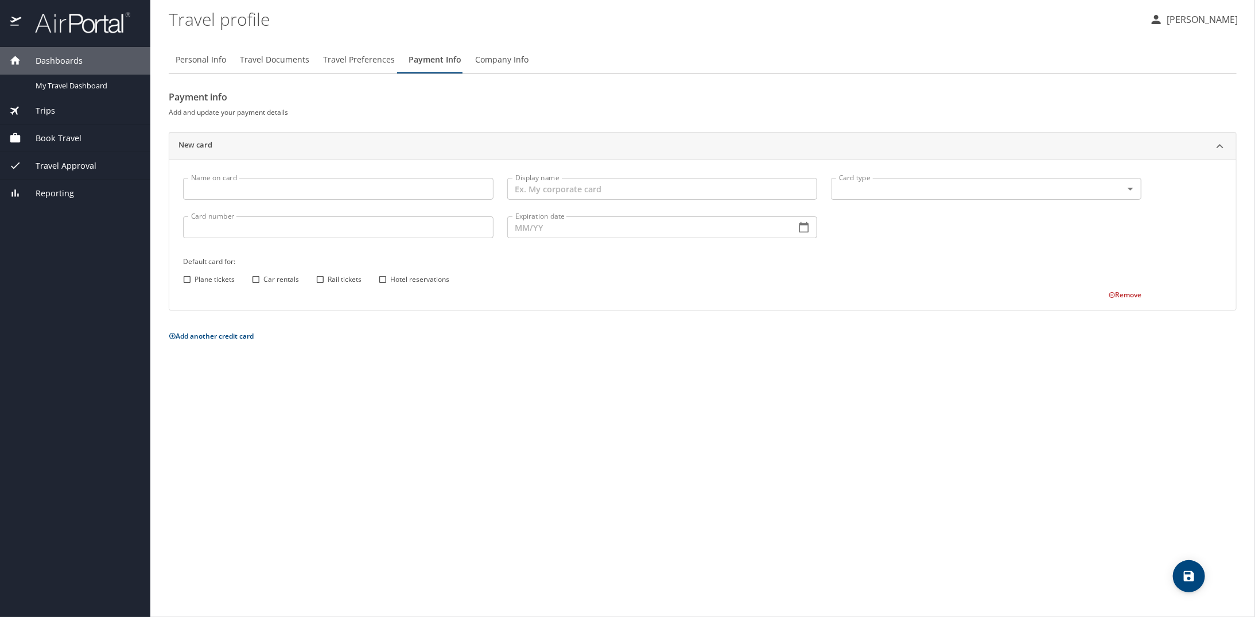
click at [258, 187] on input "Name on card" at bounding box center [338, 189] width 310 height 22
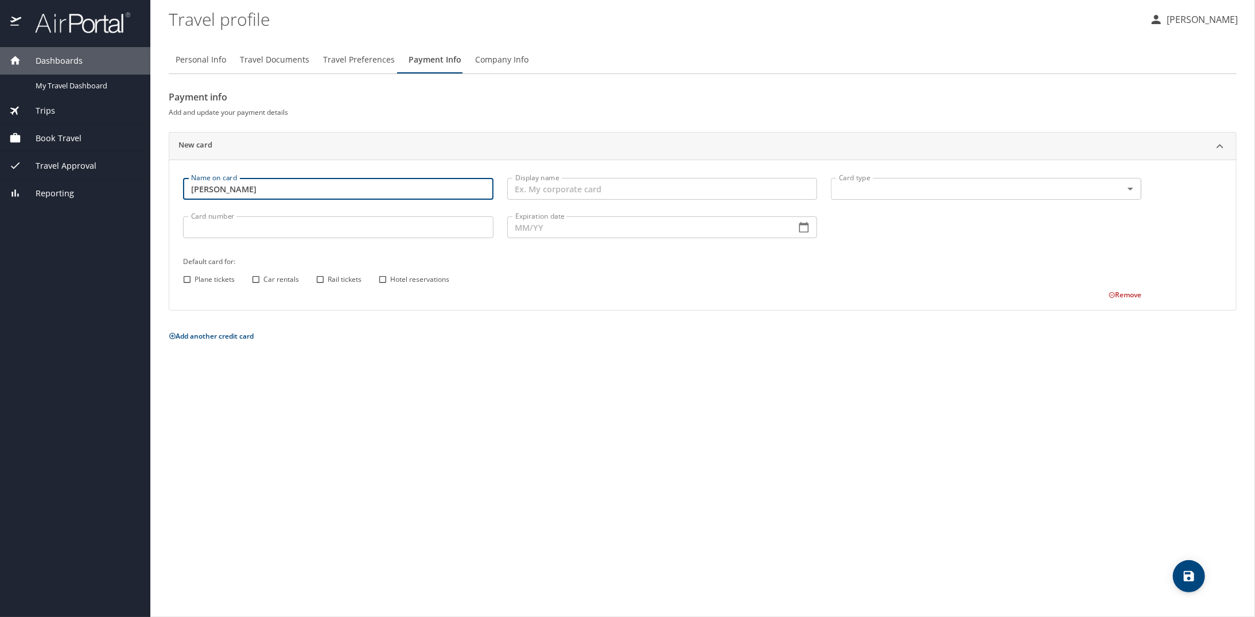
type input "[PERSON_NAME]"
click at [606, 189] on input "Display name" at bounding box center [662, 189] width 310 height 22
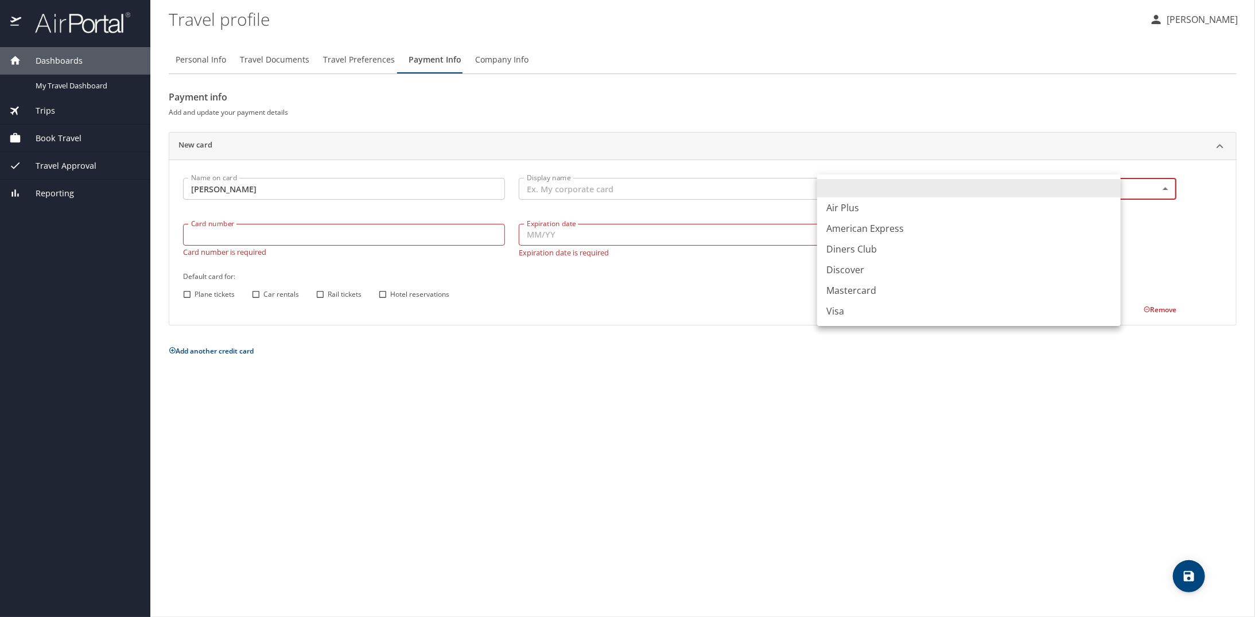
click at [1107, 187] on body "Dashboards My Travel Dashboard Trips Current / Future Trips Past Trips Trips Mi…" at bounding box center [627, 308] width 1255 height 617
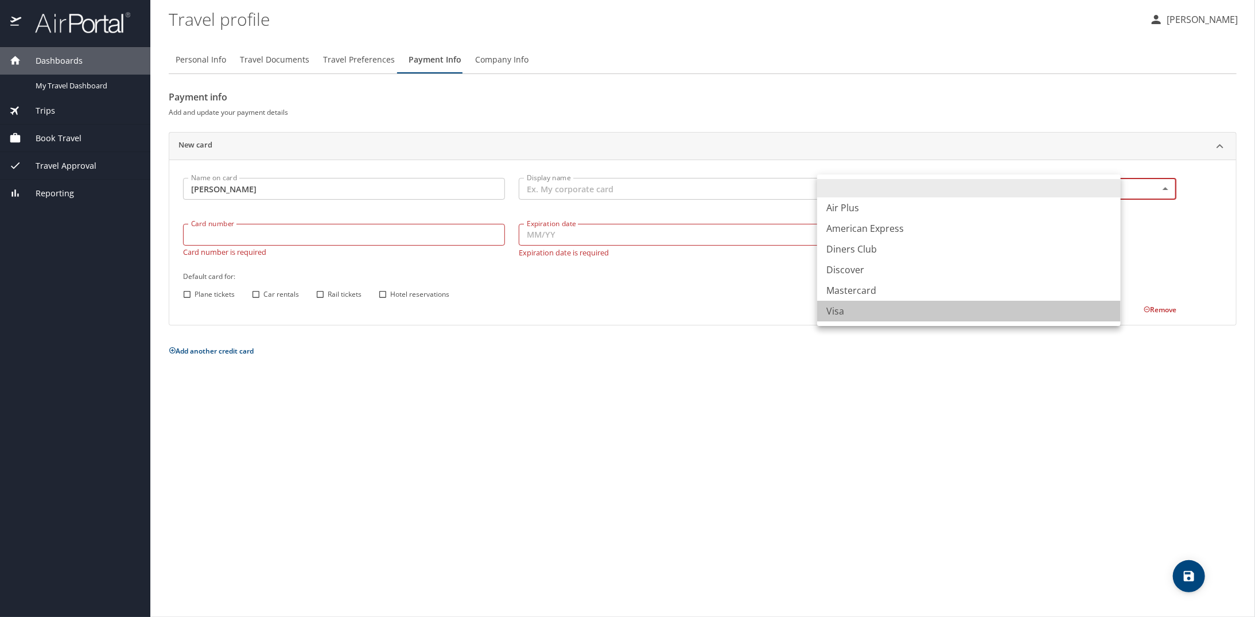
click at [843, 316] on li "Visa" at bounding box center [968, 311] width 303 height 21
type input "VI"
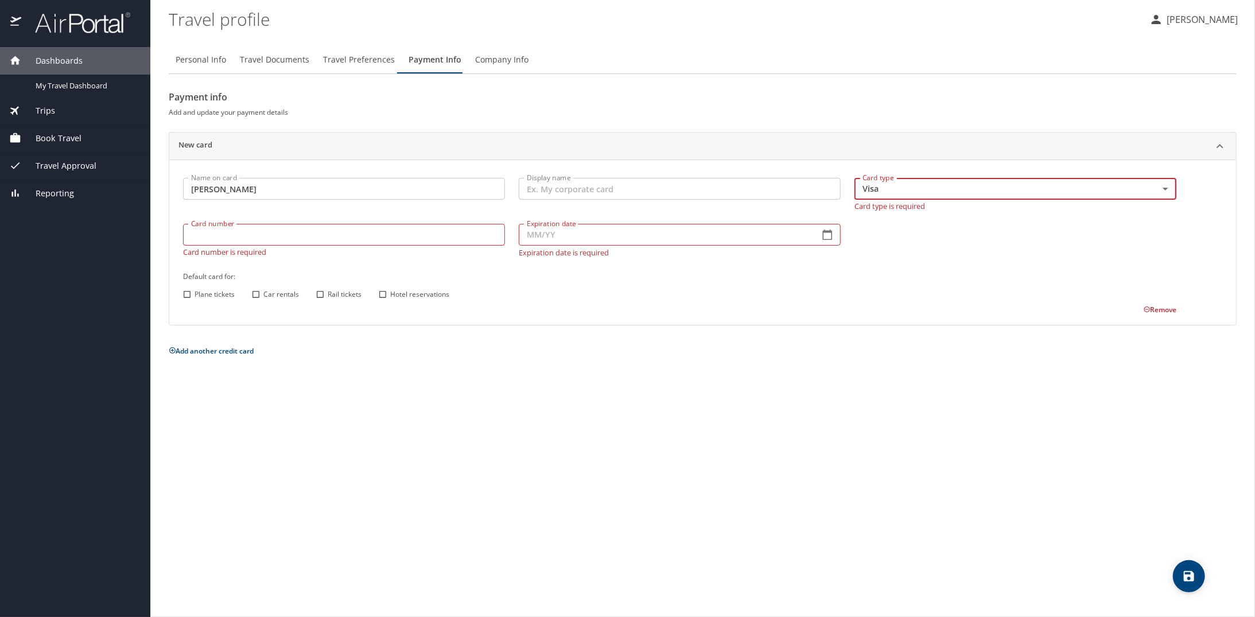
click at [561, 187] on input "Display name" at bounding box center [680, 189] width 322 height 22
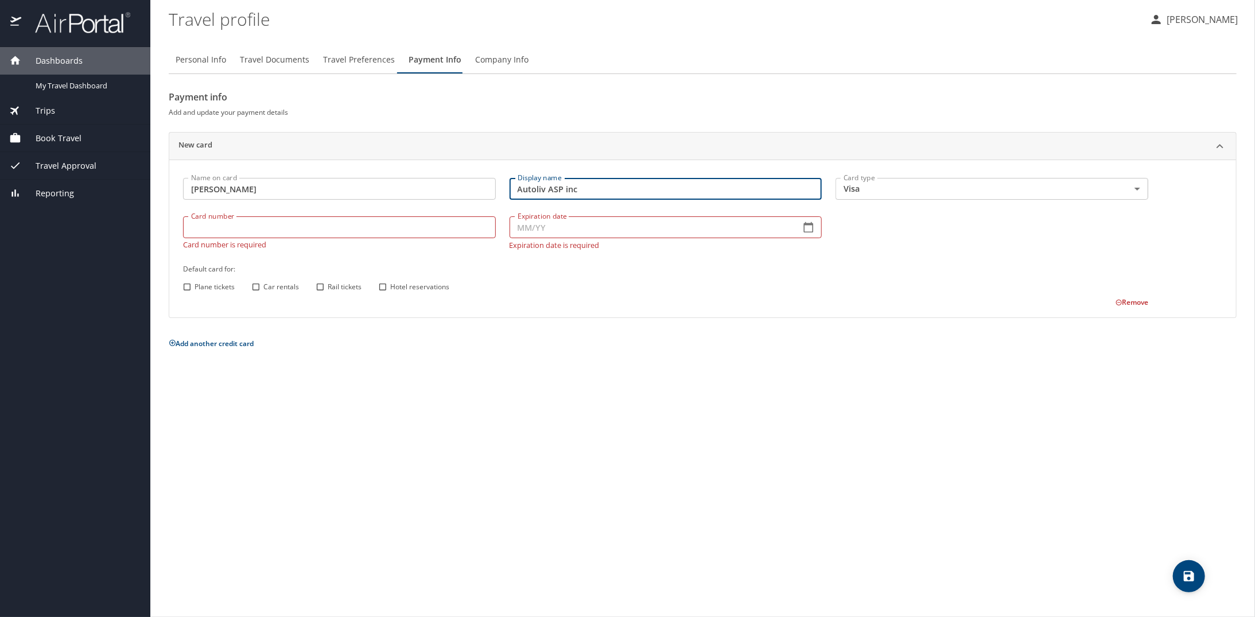
type input "Autoliv ASP inc"
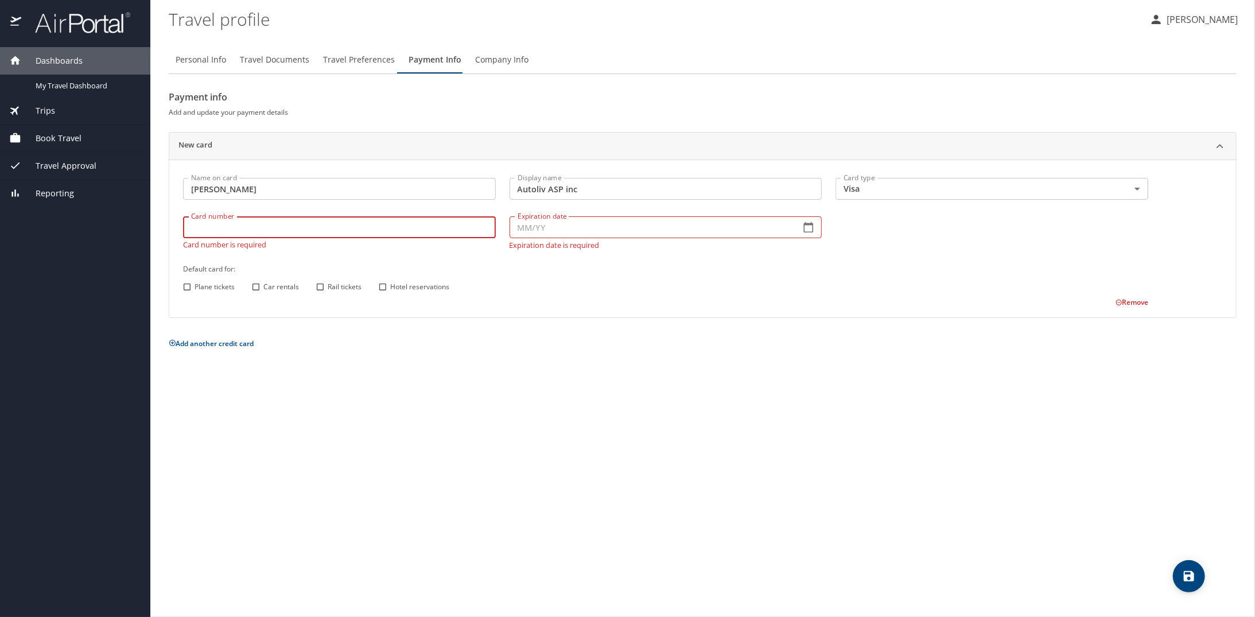
click at [352, 225] on input "Card number" at bounding box center [339, 227] width 313 height 22
type input "[CREDIT_CARD_NUMBER]"
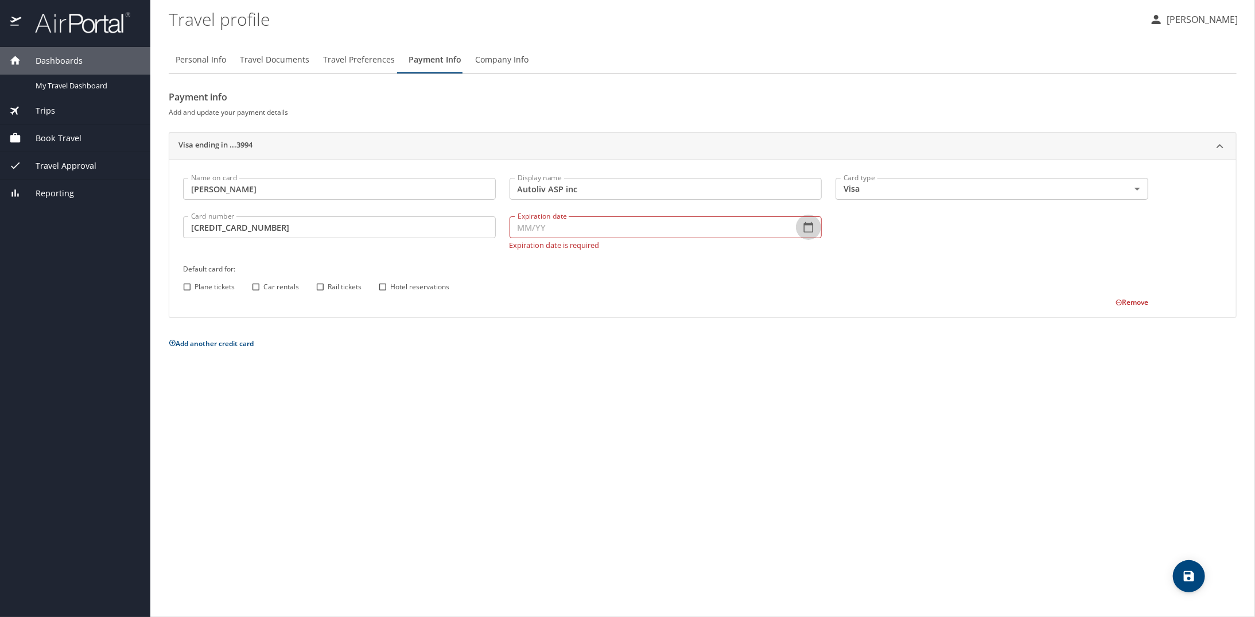
click at [803, 229] on icon "button" at bounding box center [808, 226] width 11 height 11
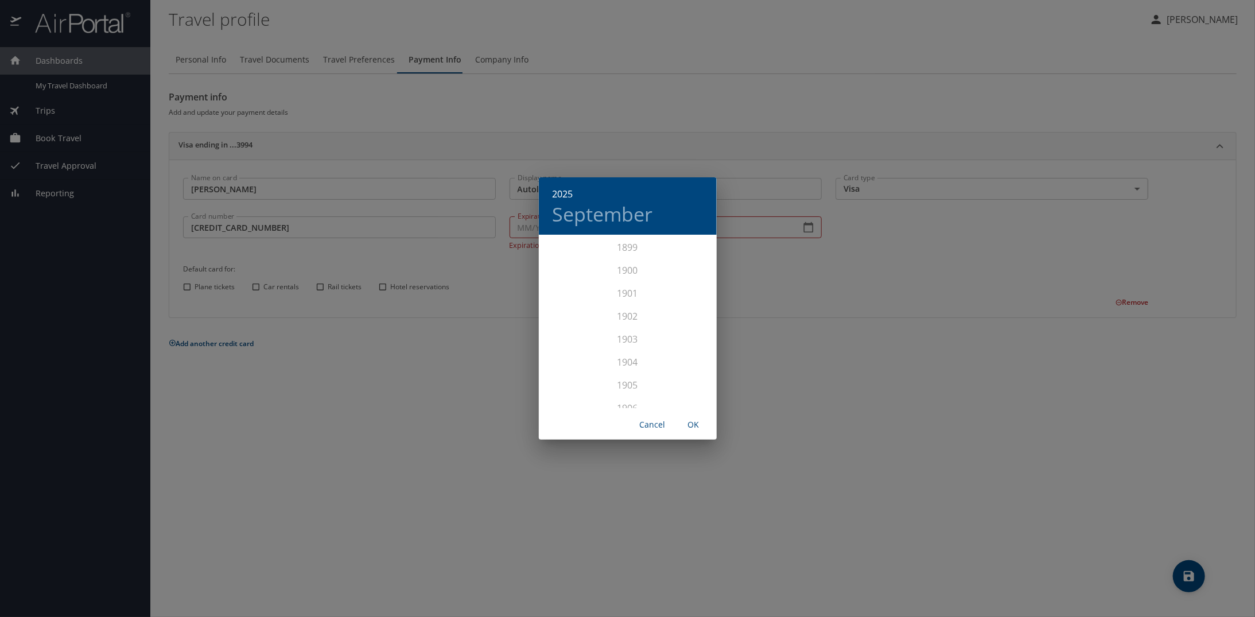
scroll to position [2822, 0]
click at [633, 395] on div "2028" at bounding box center [628, 396] width 178 height 23
click at [570, 306] on div "Apr" at bounding box center [568, 300] width 59 height 43
click at [700, 427] on span "OK" at bounding box center [694, 425] width 28 height 14
type input "04/28"
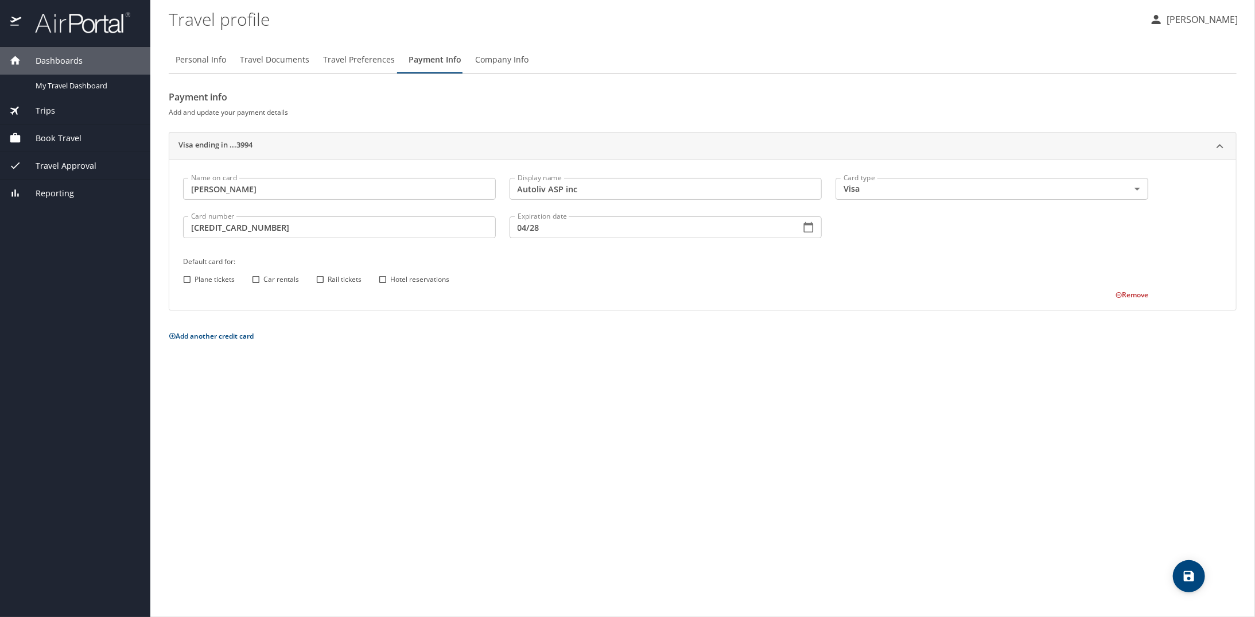
click at [186, 278] on input "Plane tickets" at bounding box center [187, 279] width 15 height 15
checkbox input "true"
click at [258, 275] on input "Car rentals" at bounding box center [255, 279] width 15 height 15
checkbox input "true"
click at [319, 278] on input "Rail tickets" at bounding box center [320, 279] width 15 height 15
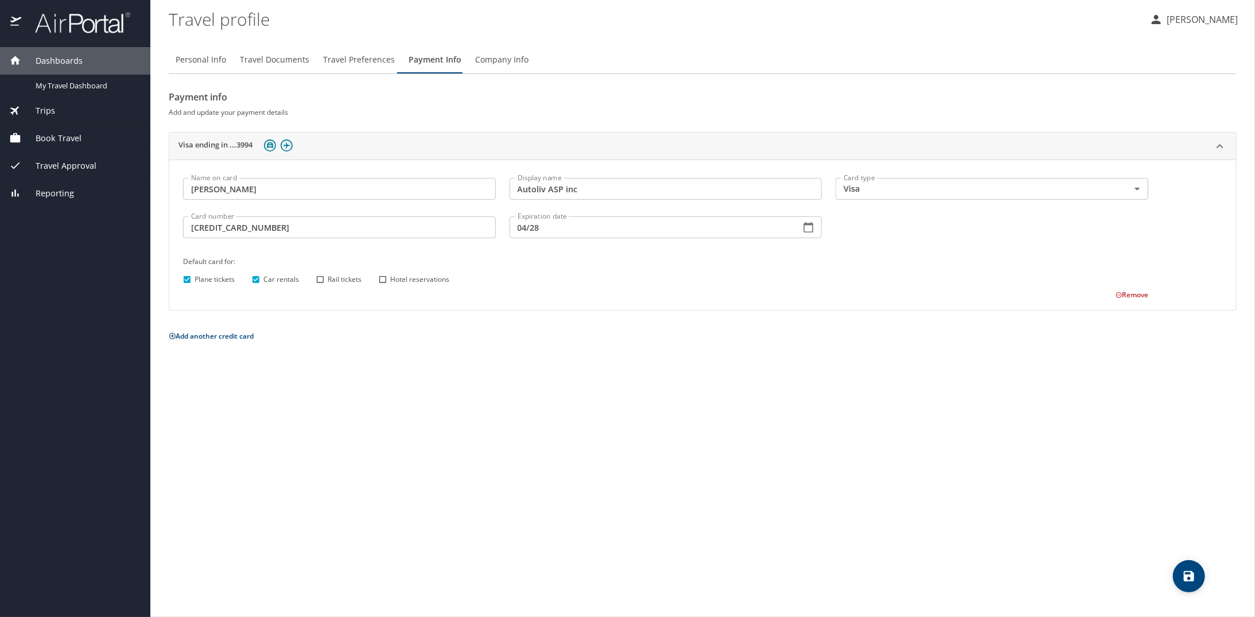
checkbox input "true"
click at [381, 277] on input "Hotel reservations" at bounding box center [382, 279] width 15 height 15
checkbox input "true"
click at [1185, 575] on icon "save" at bounding box center [1188, 576] width 10 height 10
